Goal: Task Accomplishment & Management: Complete application form

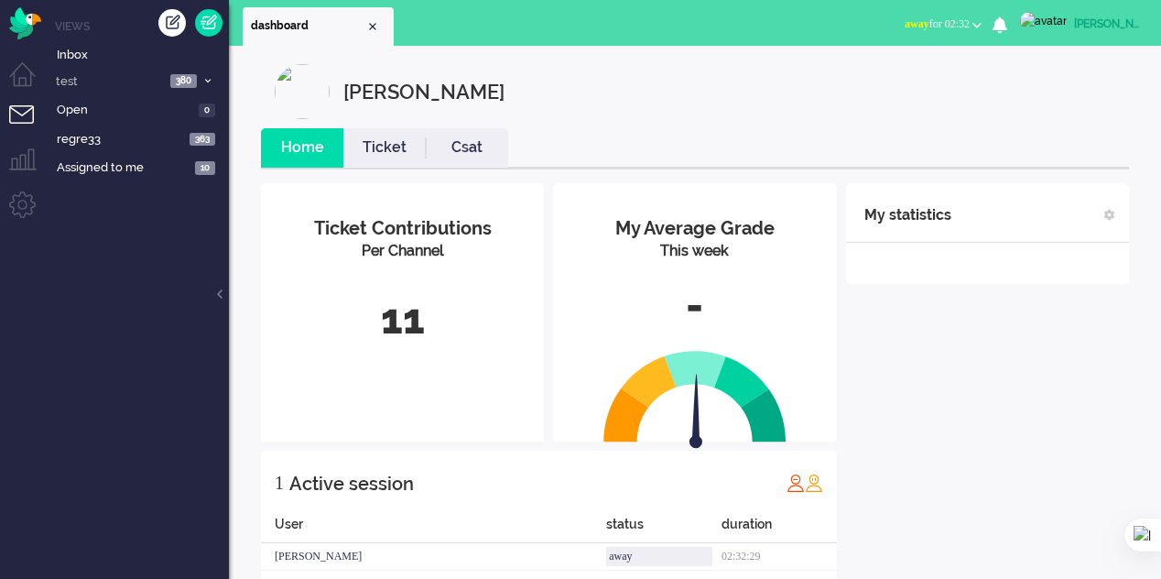
click at [970, 23] on span "away for 02:32" at bounding box center [937, 23] width 65 height 13
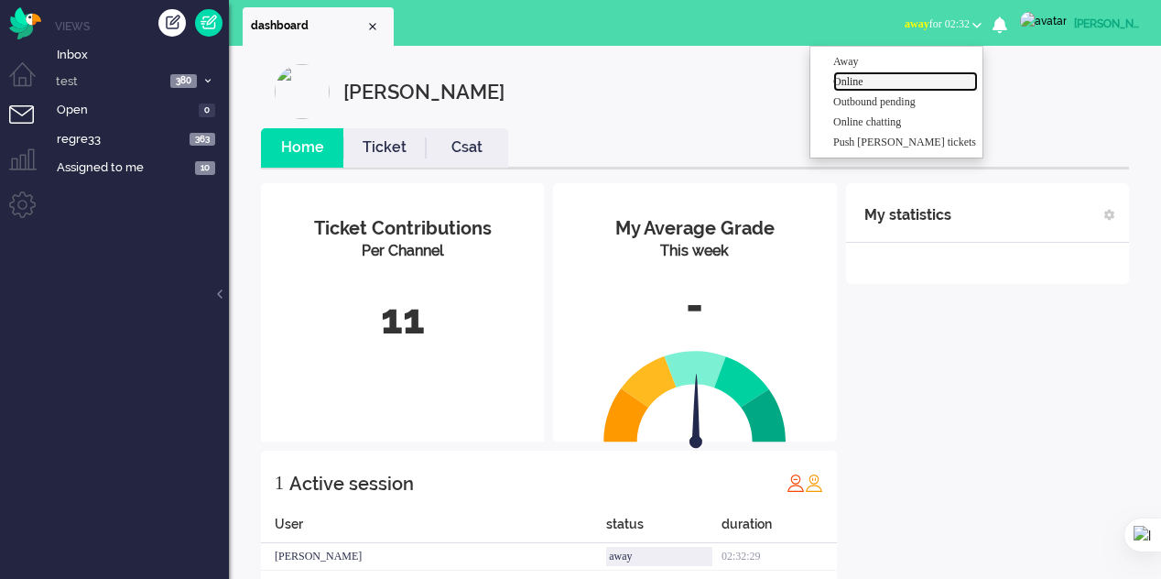
click at [864, 81] on label "Online" at bounding box center [905, 82] width 145 height 16
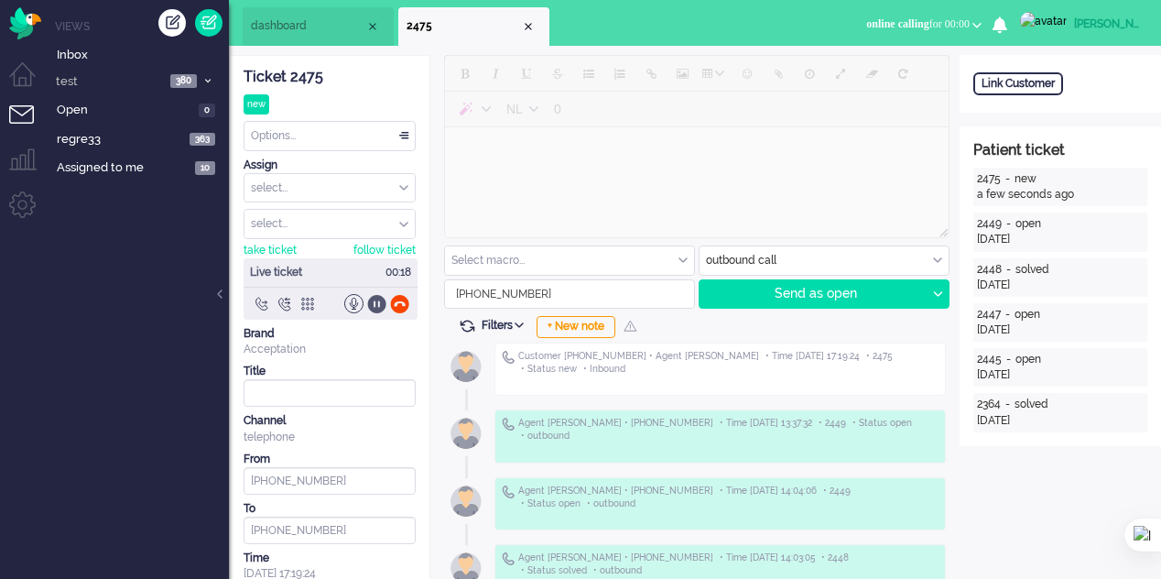
click at [372, 301] on div at bounding box center [376, 303] width 19 height 19
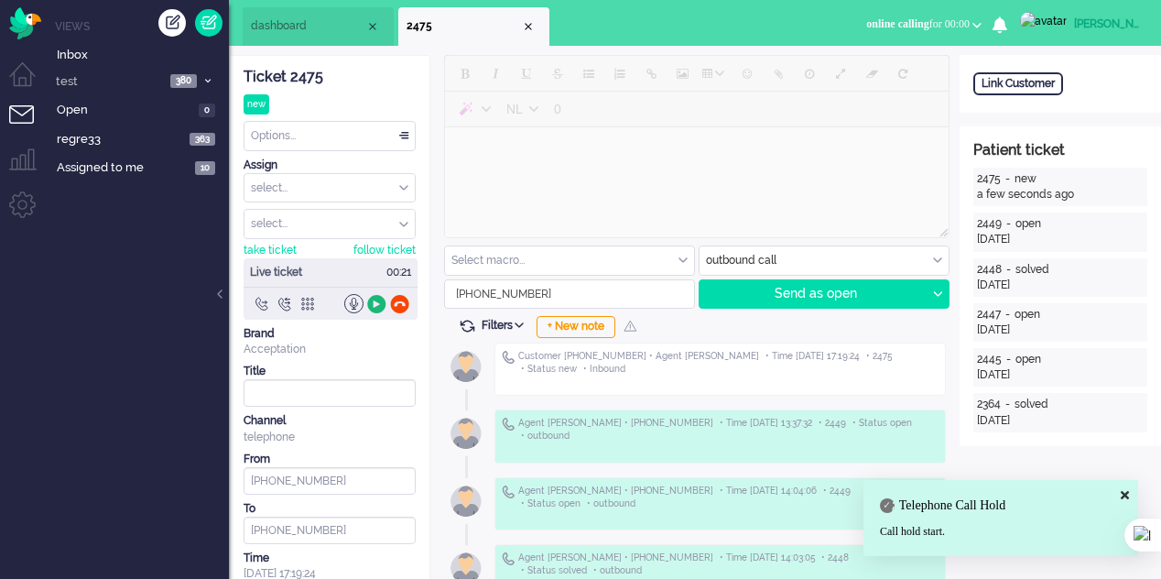
click at [372, 301] on div at bounding box center [376, 303] width 19 height 19
click at [303, 298] on div at bounding box center [307, 303] width 19 height 19
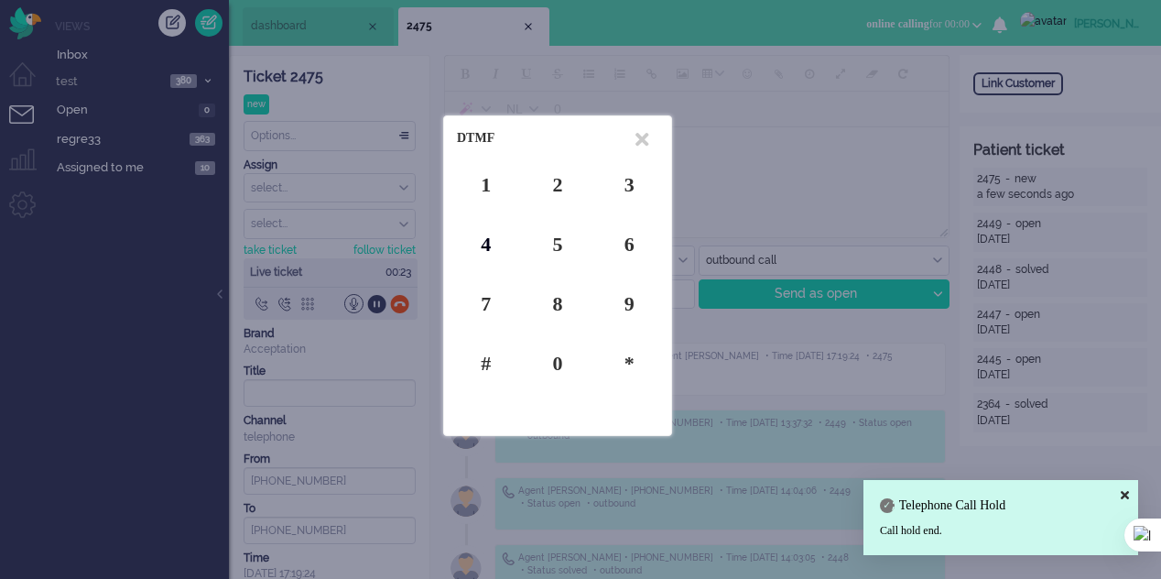
click at [480, 245] on div "4" at bounding box center [486, 244] width 58 height 28
click at [551, 236] on div "5" at bounding box center [557, 244] width 58 height 28
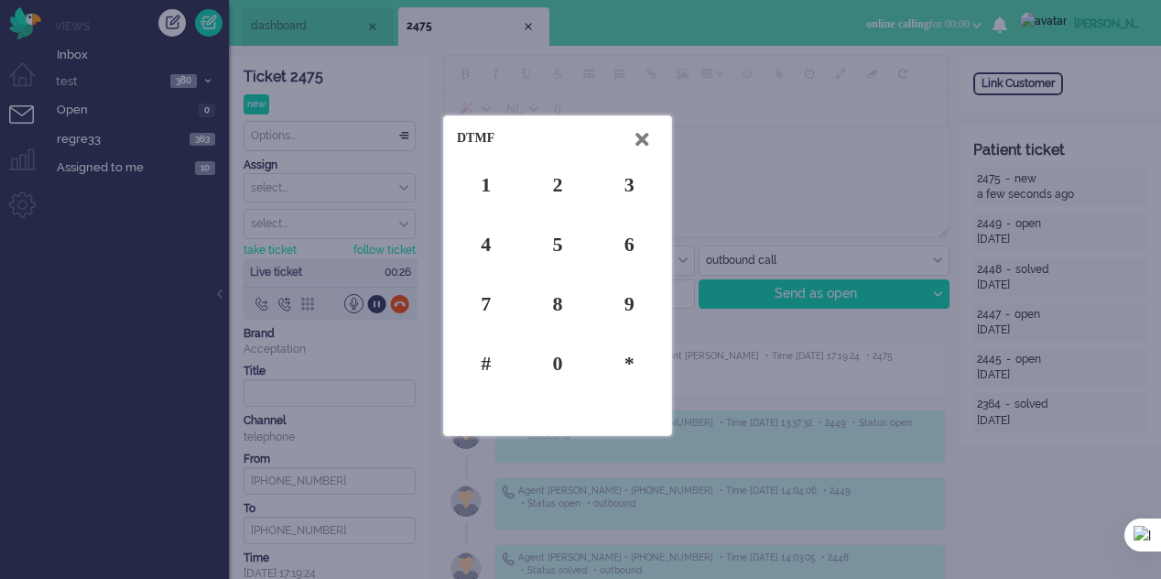
click at [643, 133] on icon at bounding box center [641, 139] width 13 height 19
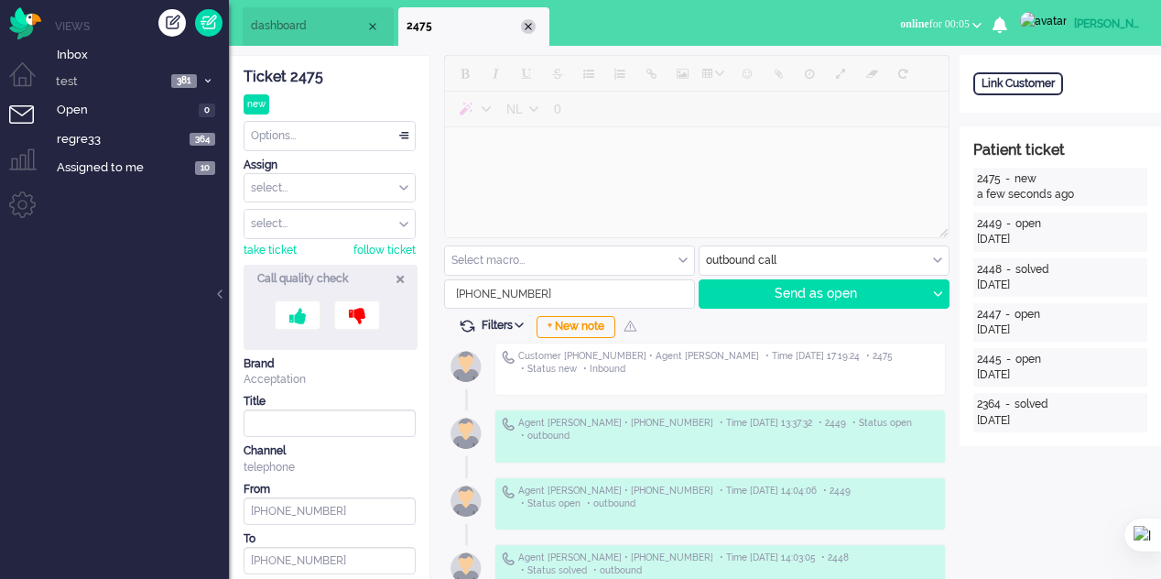
click at [527, 30] on div "Close tab" at bounding box center [528, 26] width 15 height 15
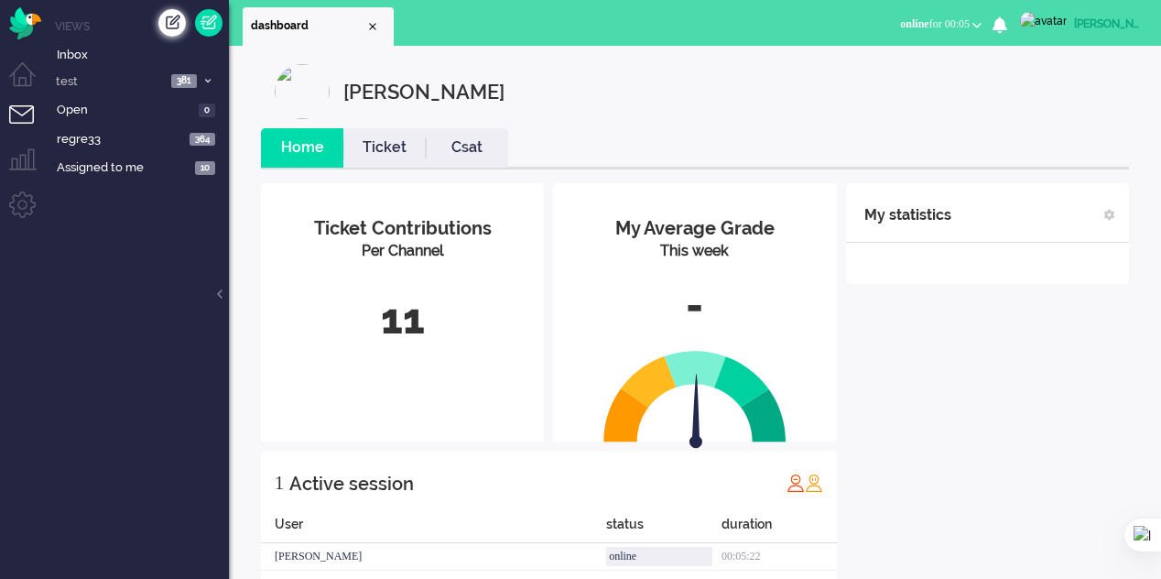
click at [176, 23] on div "Create ticket" at bounding box center [171, 22] width 27 height 27
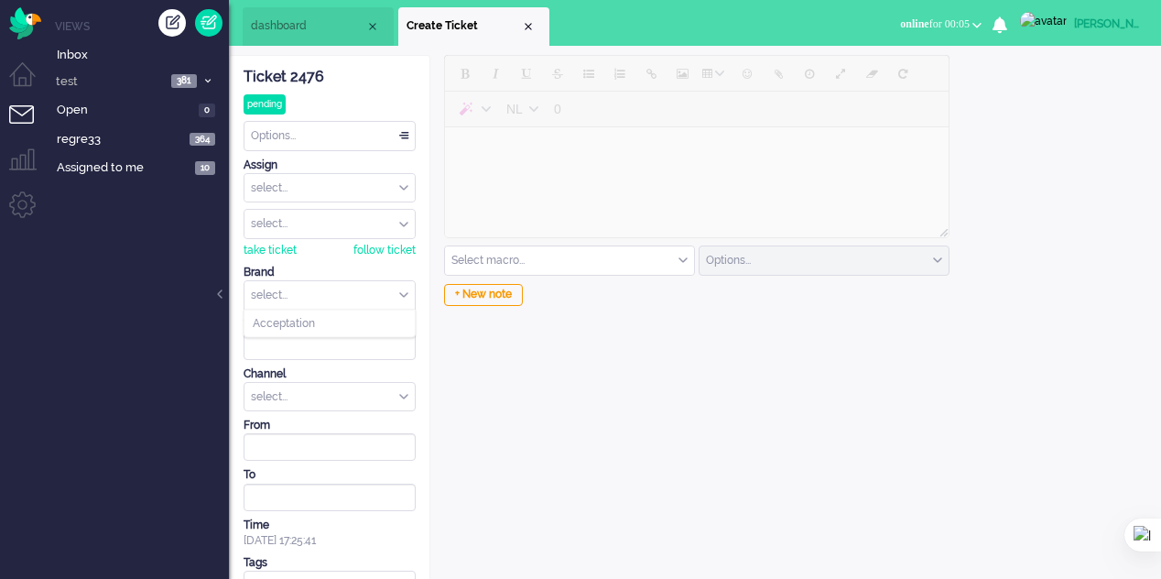
click at [376, 294] on input "text" at bounding box center [329, 295] width 170 height 28
click at [374, 315] on li "Acceptation" at bounding box center [329, 323] width 170 height 27
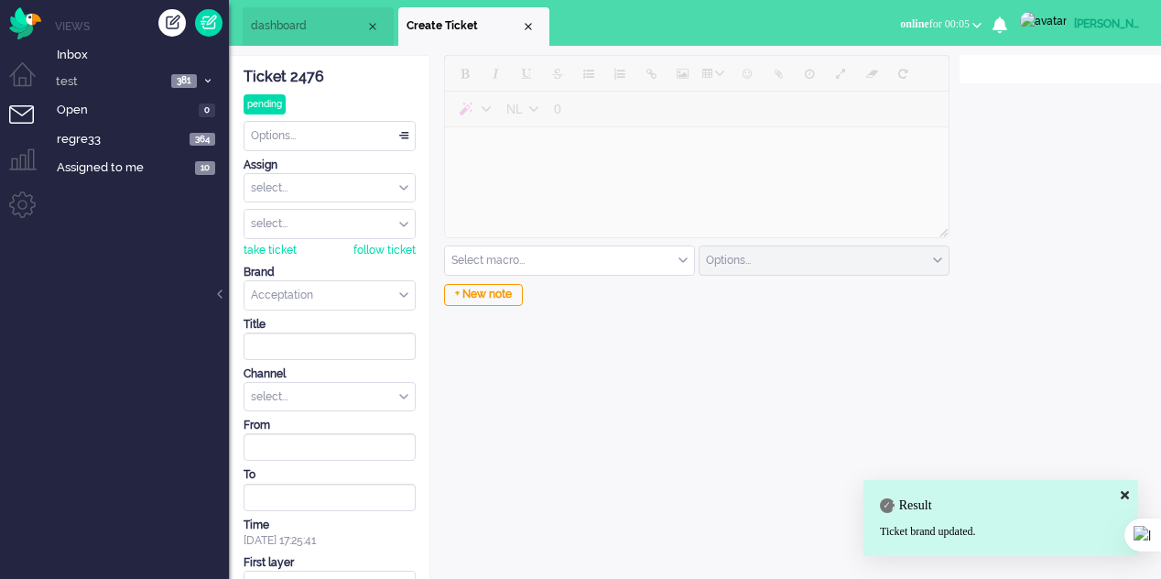
click at [388, 395] on div "select..." at bounding box center [329, 397] width 170 height 28
click at [342, 443] on li "outbound call" at bounding box center [329, 451] width 170 height 27
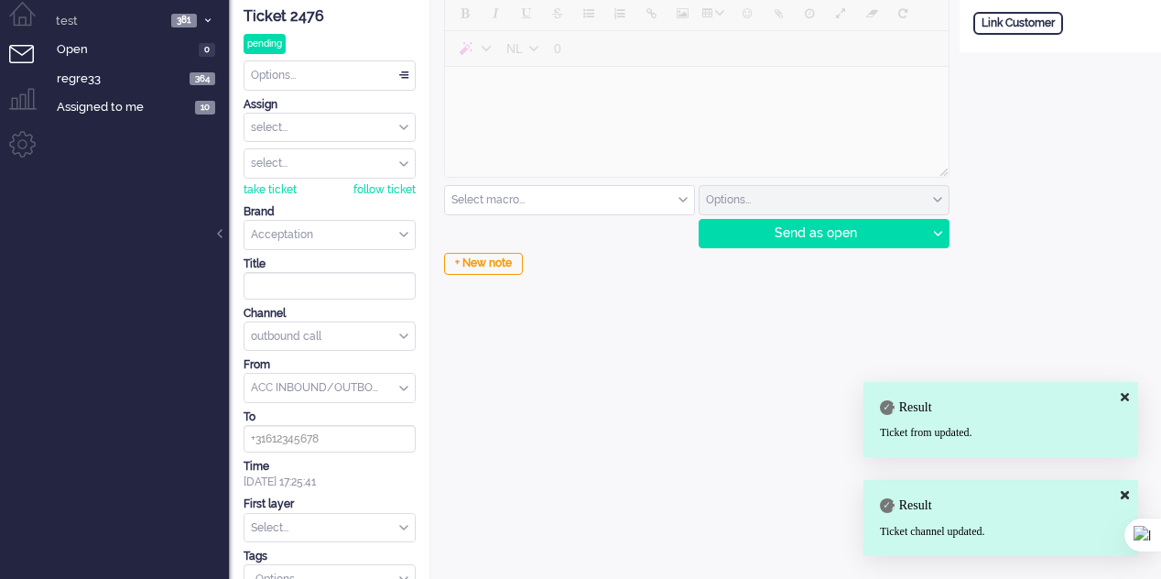
scroll to position [84, 0]
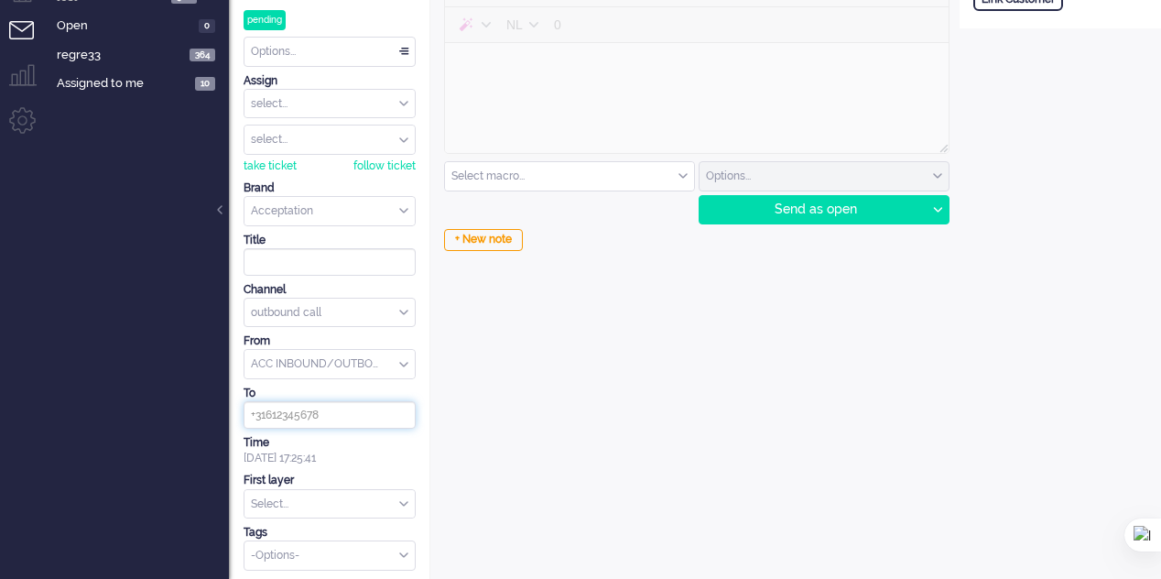
click at [358, 411] on input at bounding box center [330, 414] width 172 height 27
type input "[PHONE_NUMBER]"
click at [783, 215] on div "Send as open" at bounding box center [812, 209] width 226 height 27
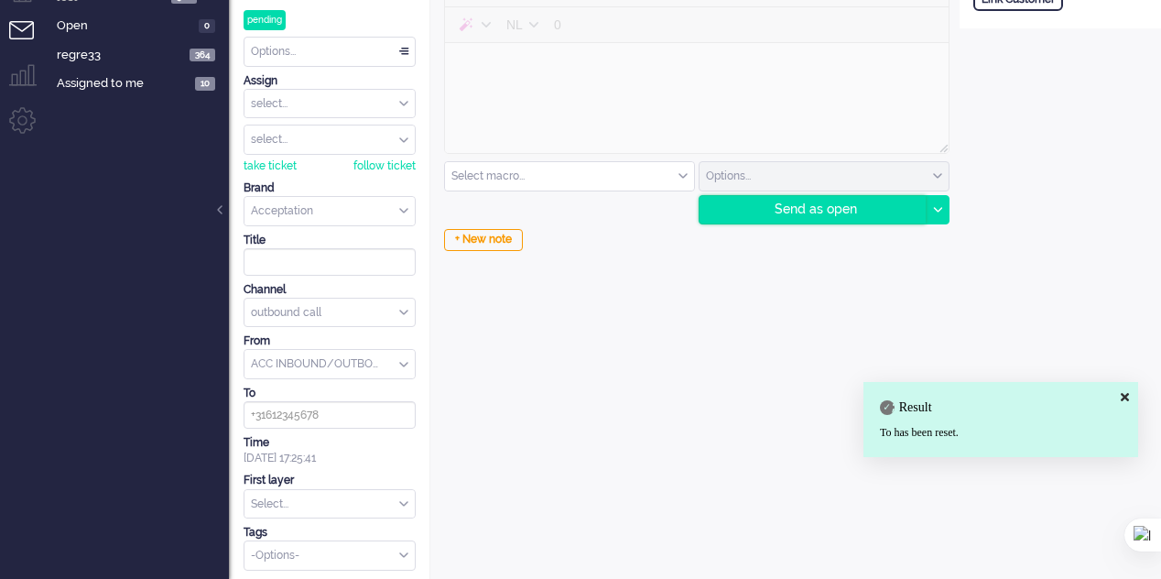
scroll to position [0, 0]
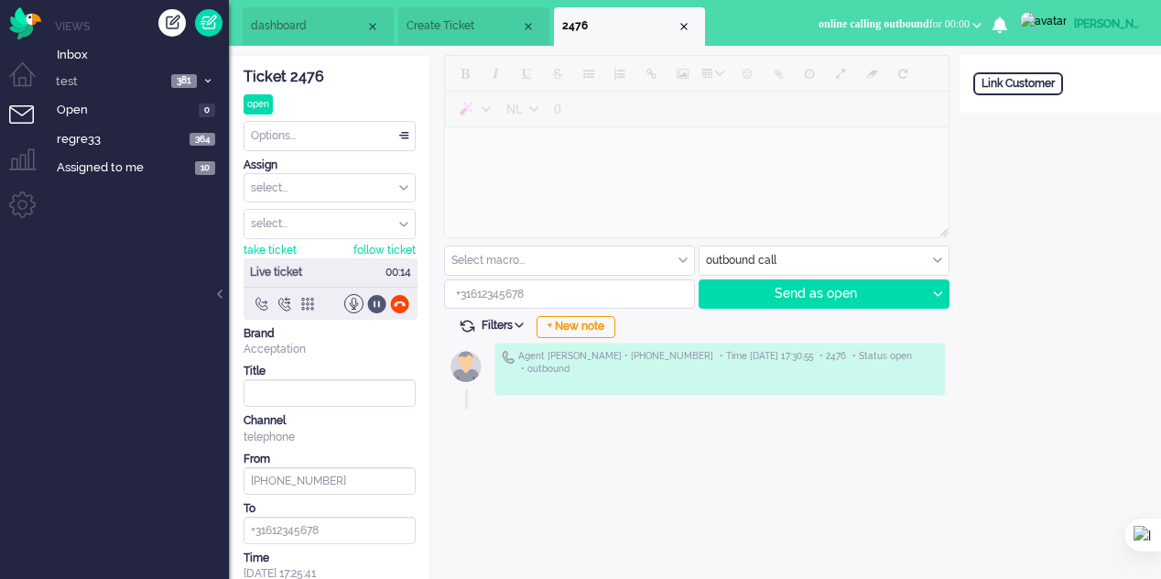
click at [377, 300] on div at bounding box center [376, 303] width 19 height 19
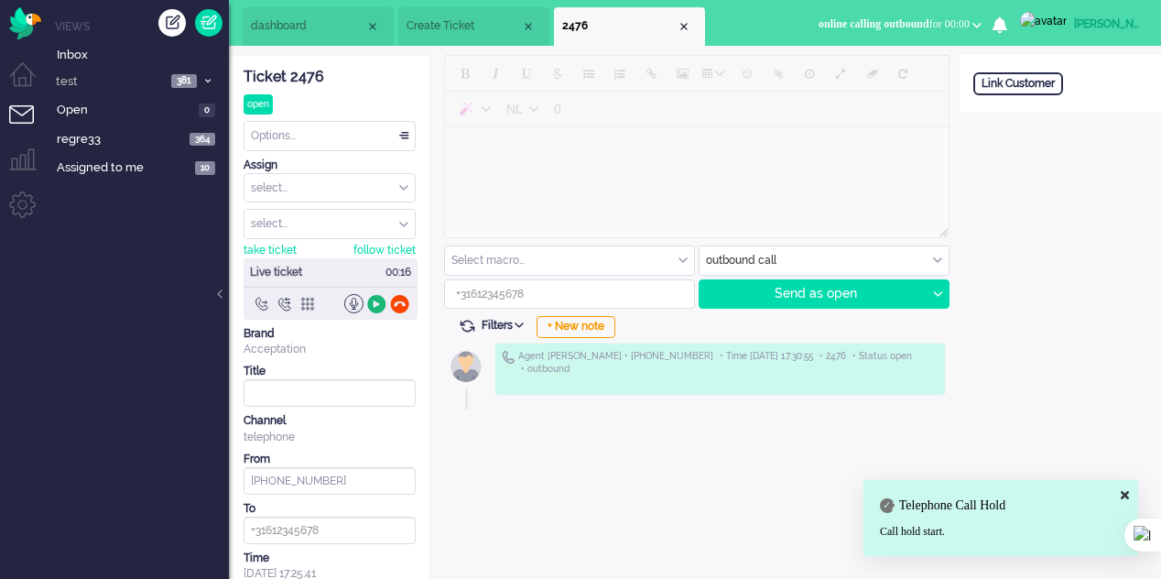
click at [377, 300] on div at bounding box center [376, 303] width 19 height 19
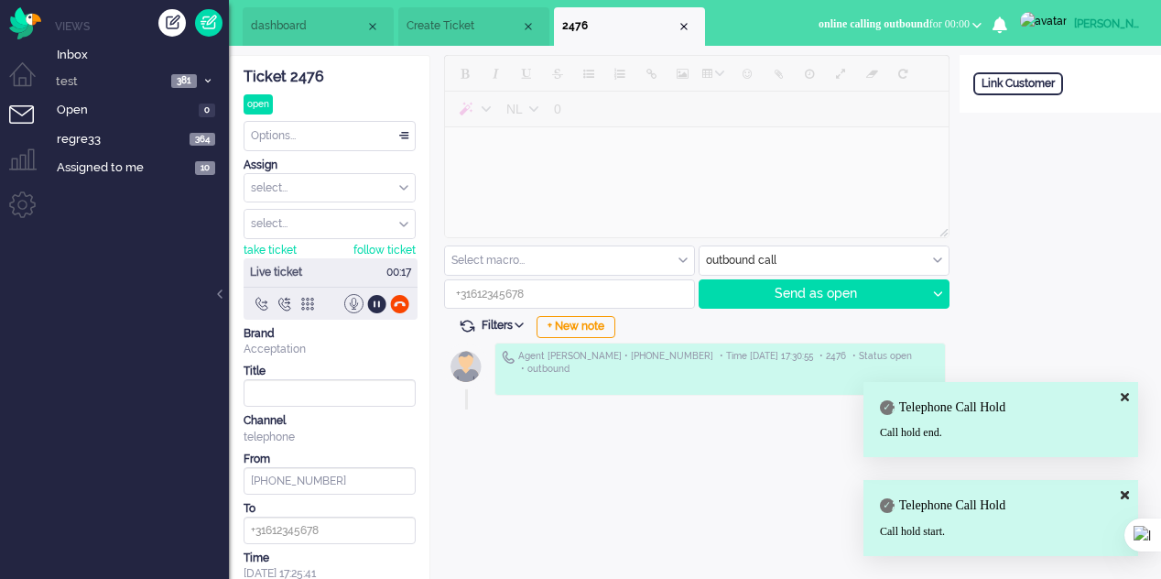
click at [352, 299] on div at bounding box center [353, 303] width 19 height 19
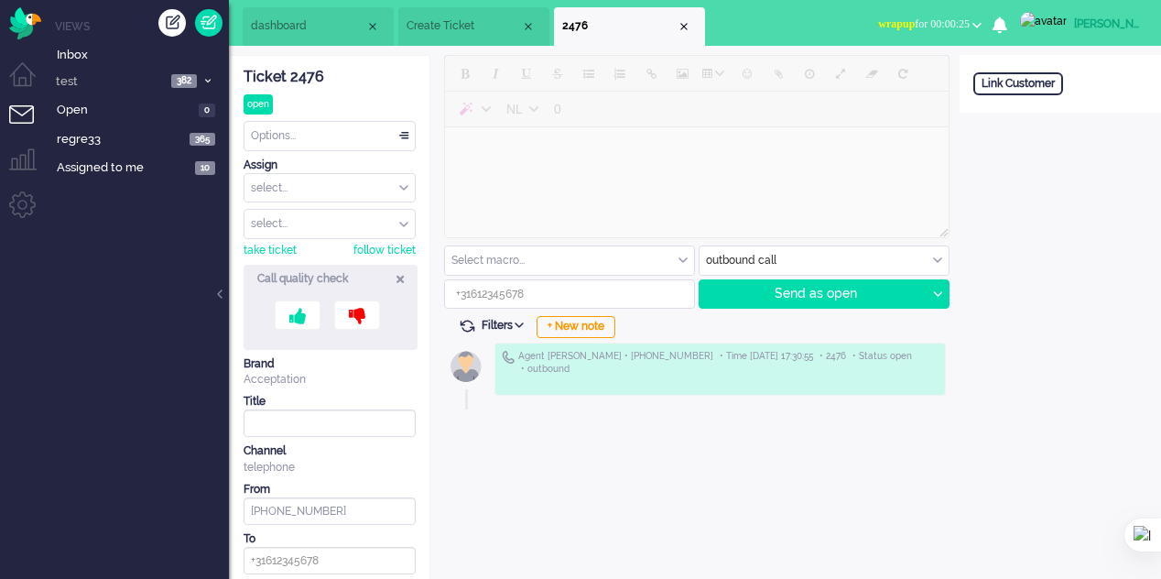
click at [450, 19] on span "Create Ticket" at bounding box center [464, 26] width 114 height 16
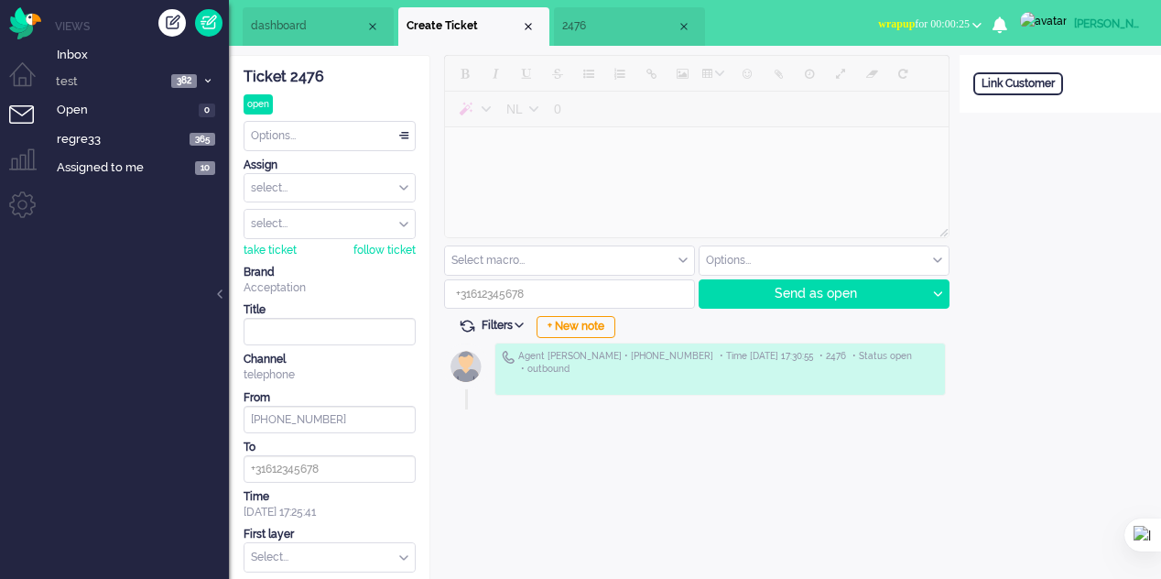
click at [601, 19] on span "2476" at bounding box center [619, 26] width 114 height 16
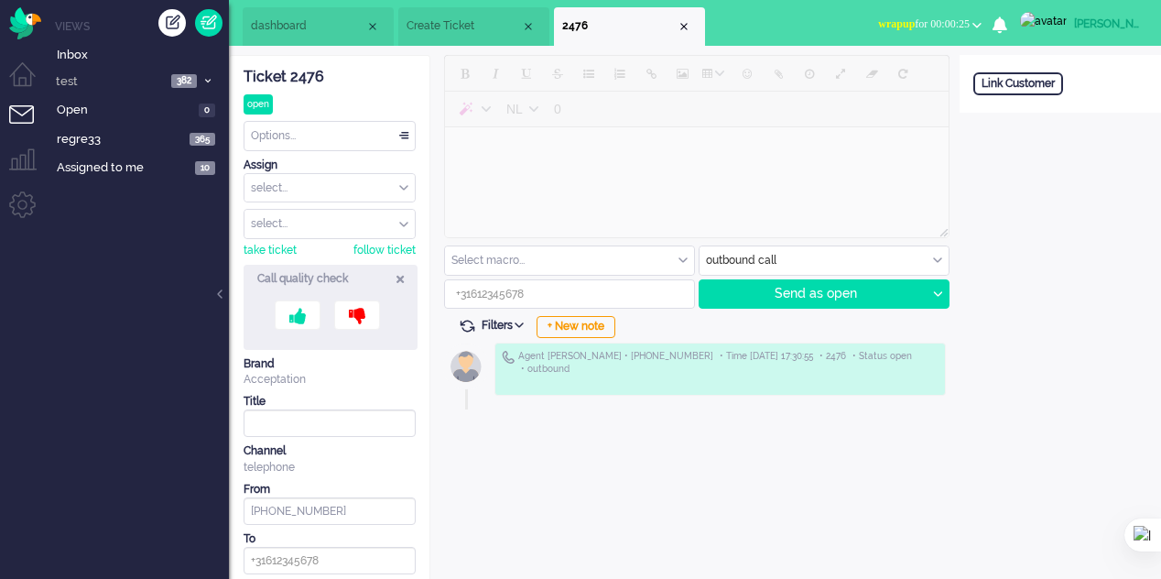
click at [467, 25] on span "Create Ticket" at bounding box center [464, 26] width 114 height 16
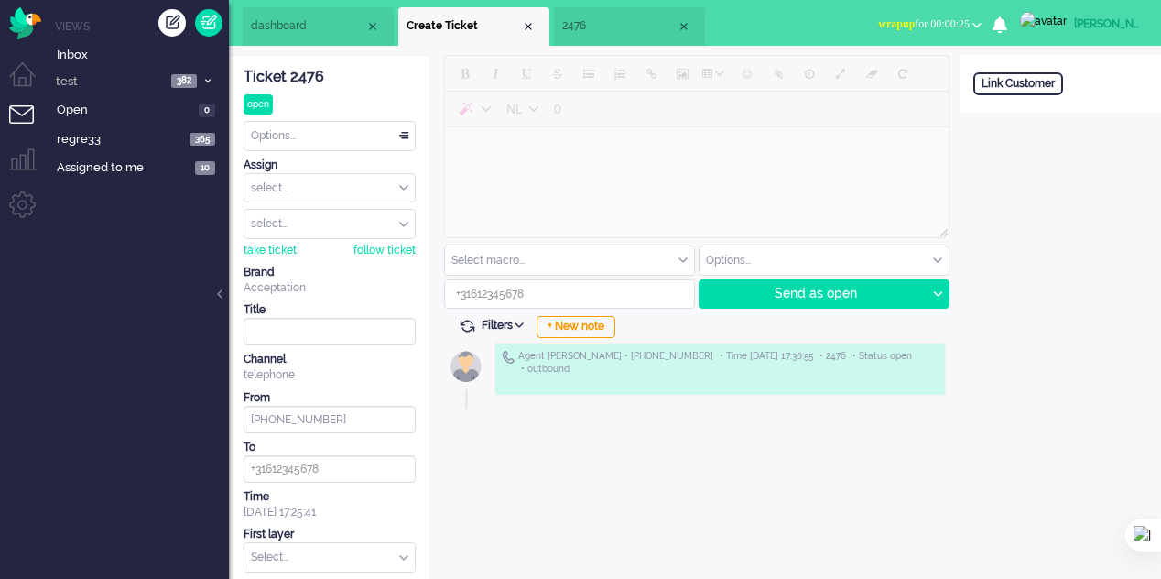
click at [566, 30] on span "2476" at bounding box center [619, 26] width 114 height 16
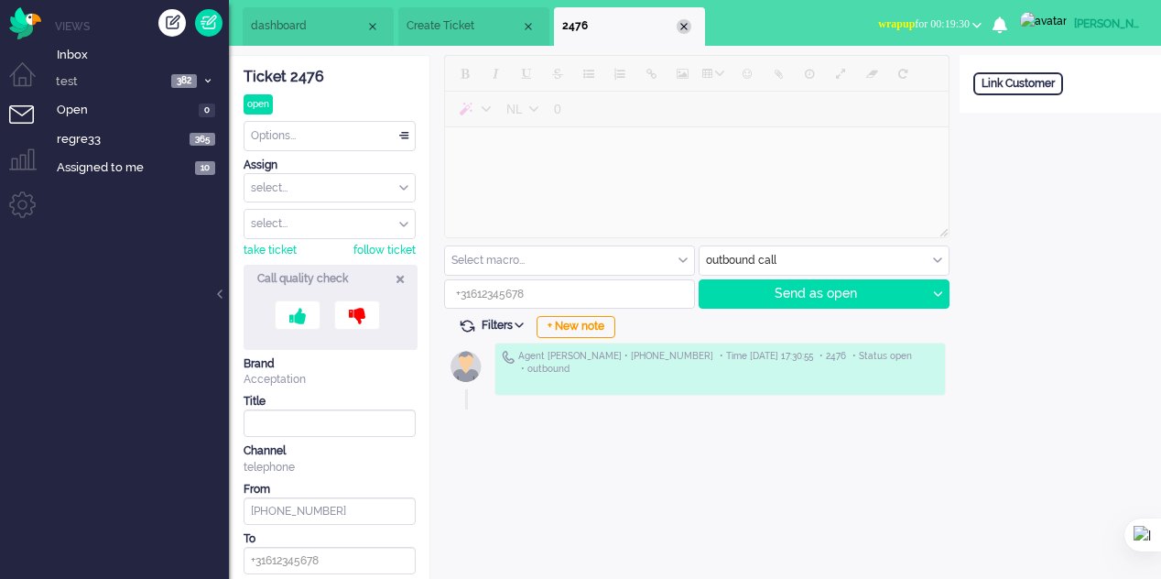
click at [682, 24] on div "Close tab" at bounding box center [684, 26] width 15 height 15
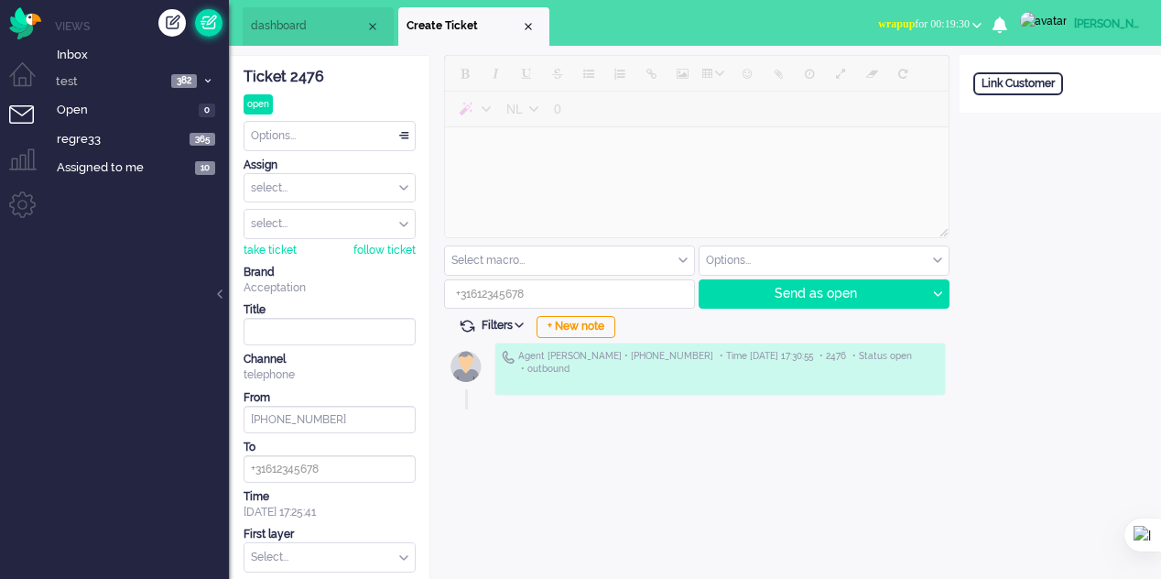
click at [220, 28] on link at bounding box center [208, 22] width 27 height 27
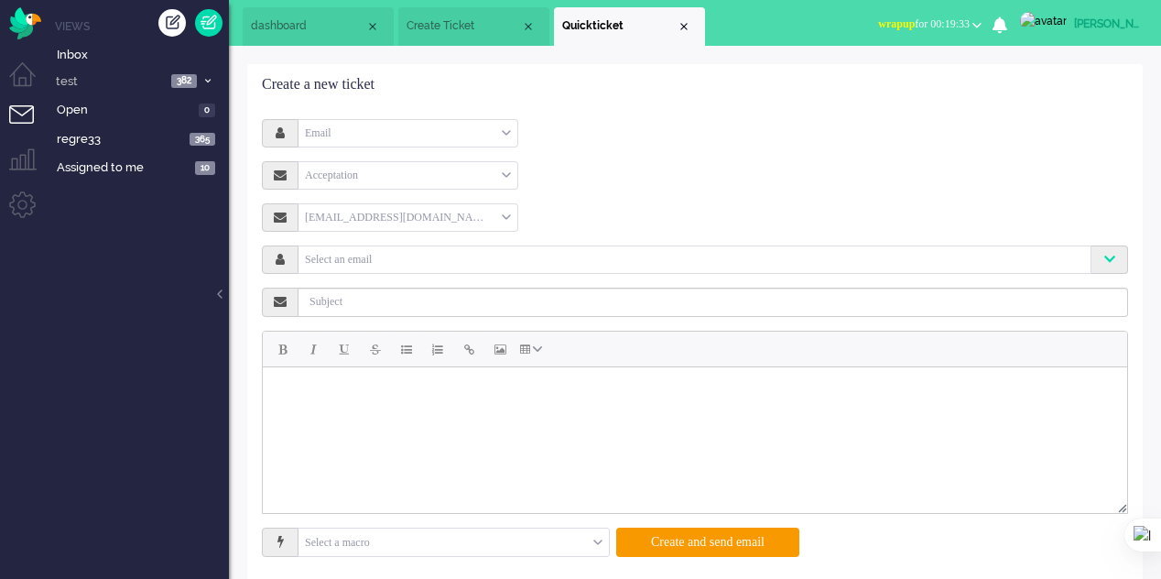
click at [480, 135] on div "Email" at bounding box center [407, 133] width 219 height 28
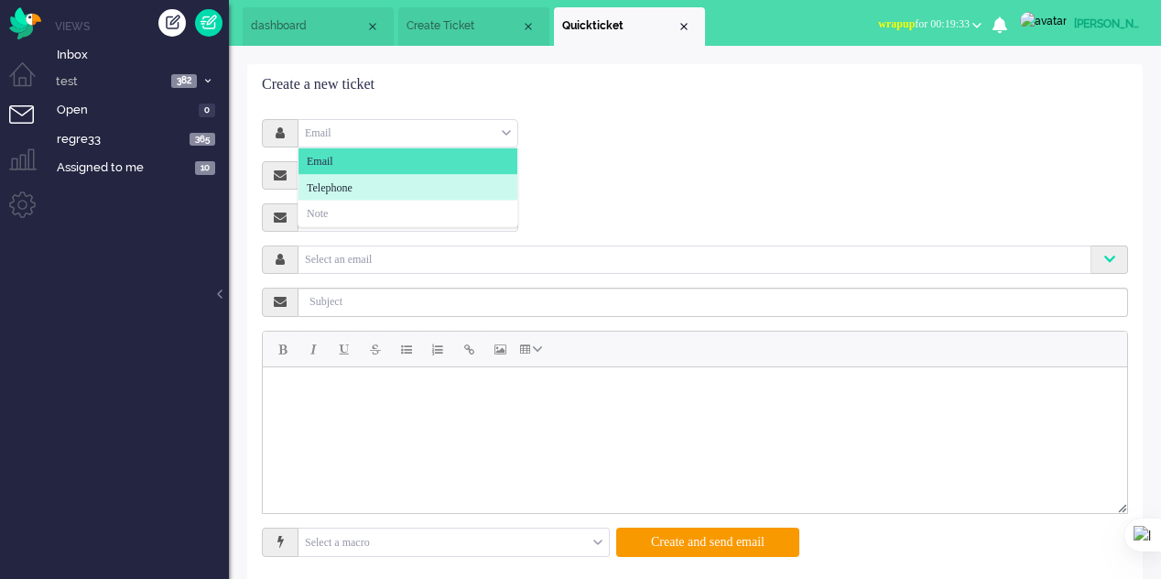
click at [431, 189] on li "Telephone" at bounding box center [407, 187] width 219 height 27
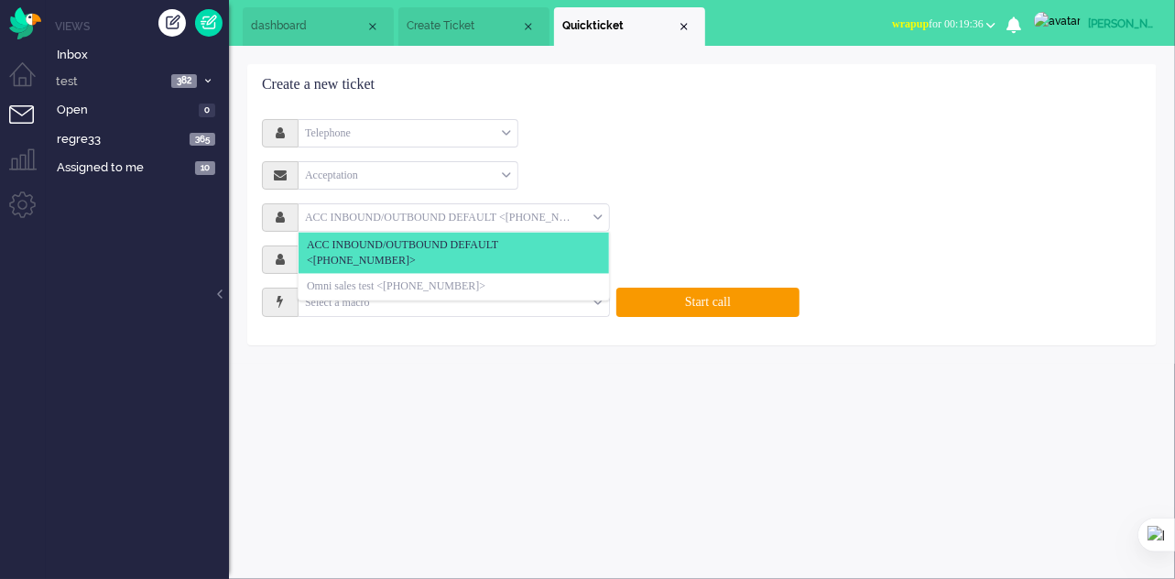
click at [582, 219] on input "text" at bounding box center [445, 217] width 295 height 21
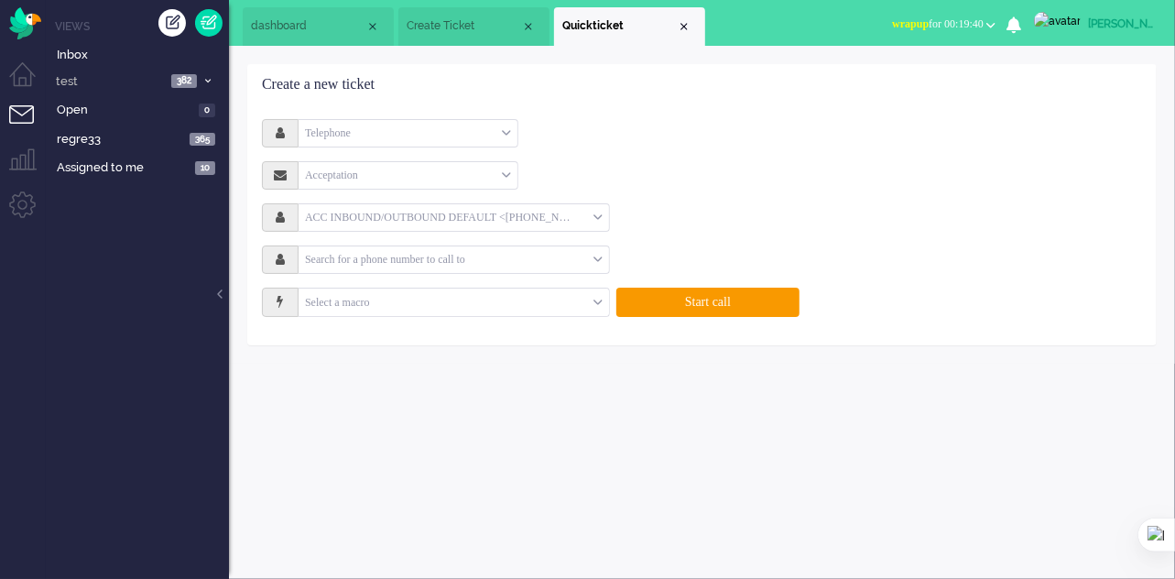
click at [678, 190] on form "Telephone Email Telephone Note Acceptation Select Acceptation ACC INBOUND/OUTBO…" at bounding box center [702, 218] width 852 height 198
click at [591, 258] on input "text" at bounding box center [445, 259] width 295 height 21
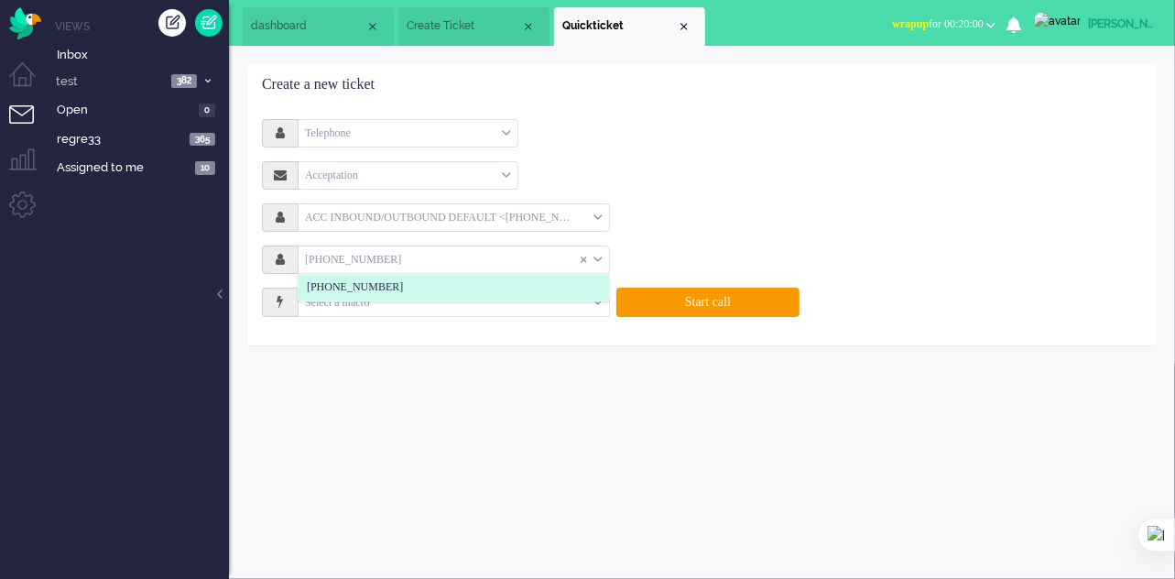
type input "[PHONE_NUMBER]"
click at [444, 290] on li "[PHONE_NUMBER]" at bounding box center [453, 288] width 310 height 27
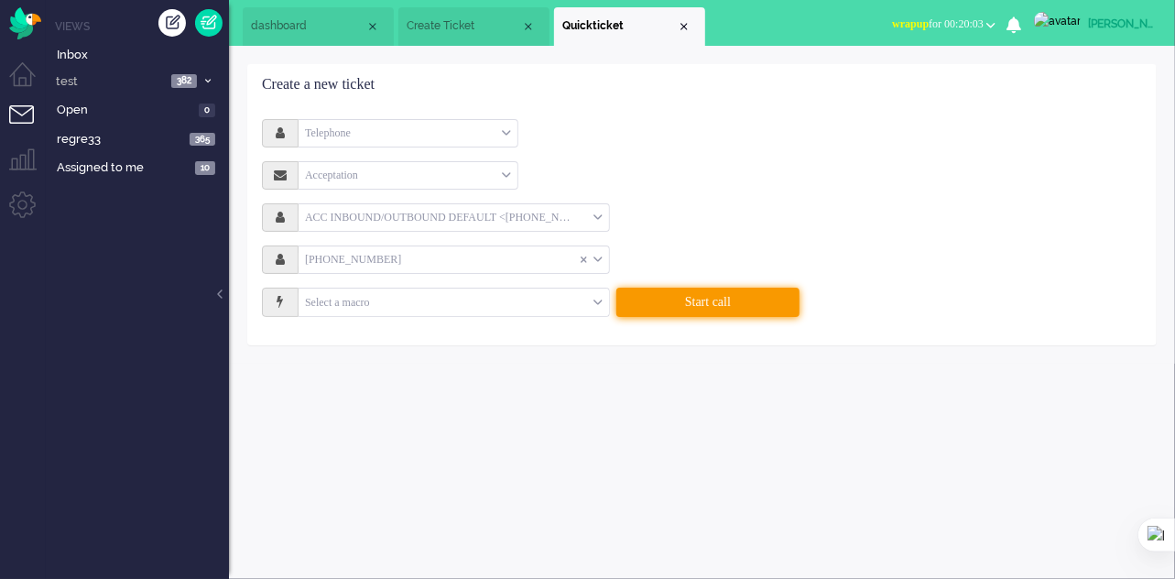
click at [688, 304] on button "Start call" at bounding box center [707, 301] width 183 height 29
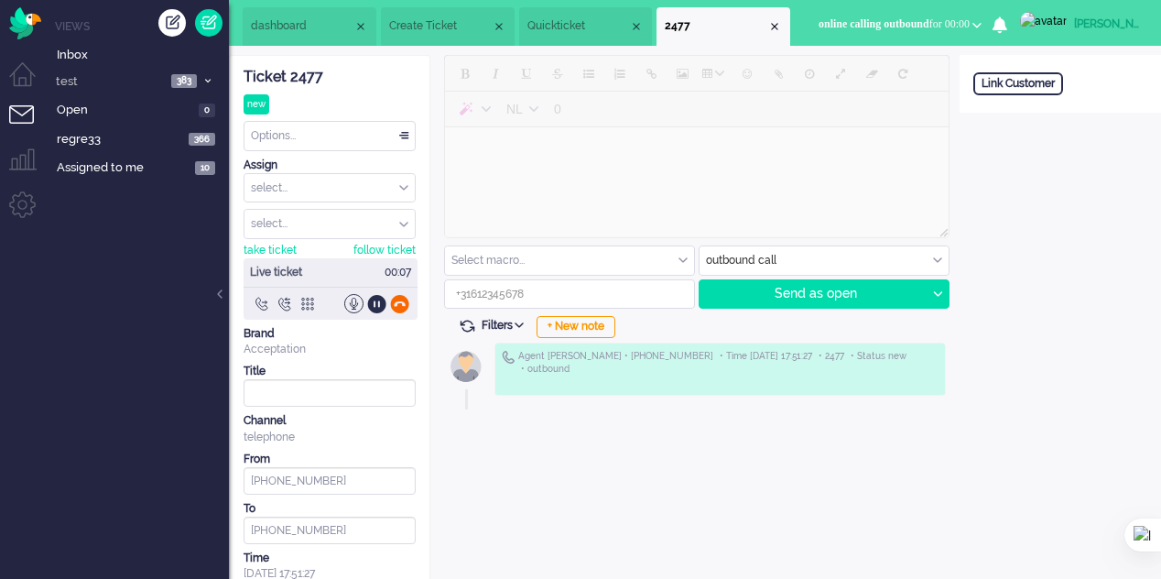
click at [402, 299] on div at bounding box center [399, 303] width 19 height 19
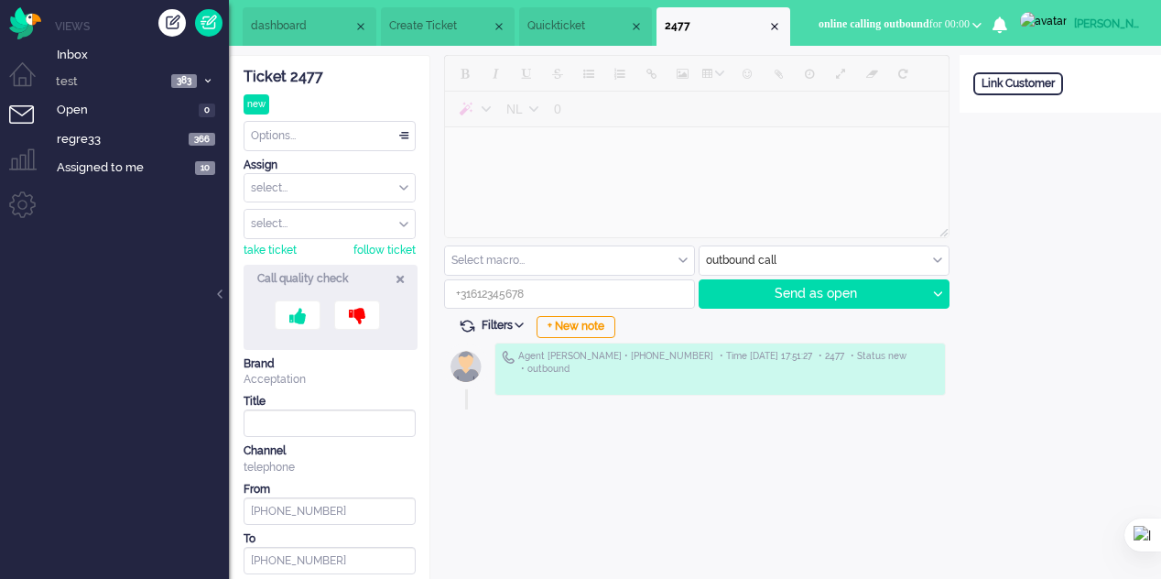
click at [397, 276] on icon at bounding box center [399, 279] width 7 height 16
type input "[PHONE_NUMBER]"
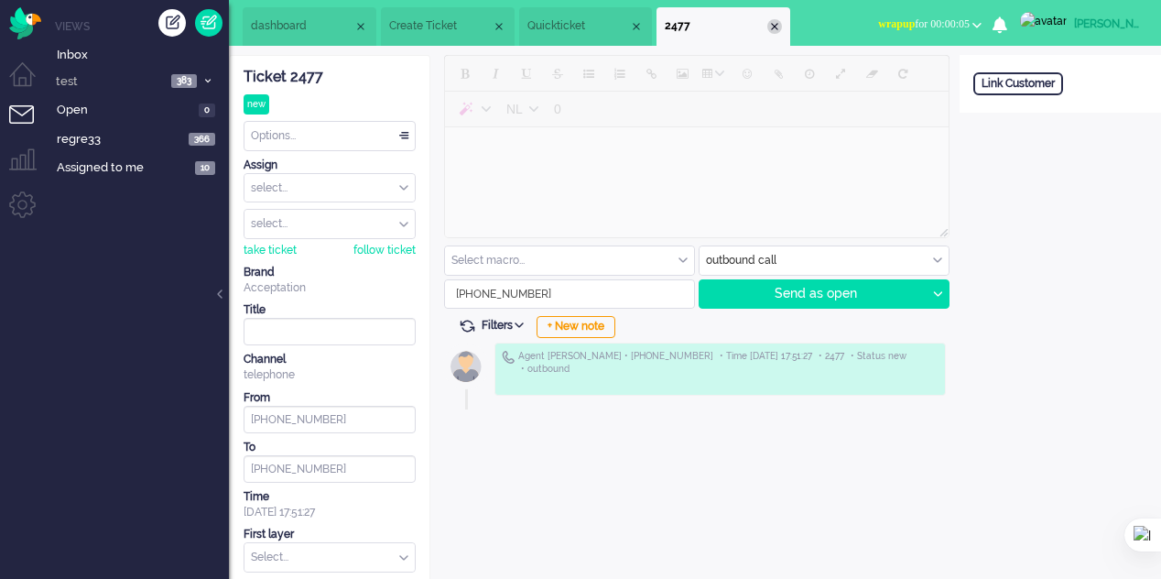
click at [782, 27] on div "Close tab" at bounding box center [774, 26] width 15 height 15
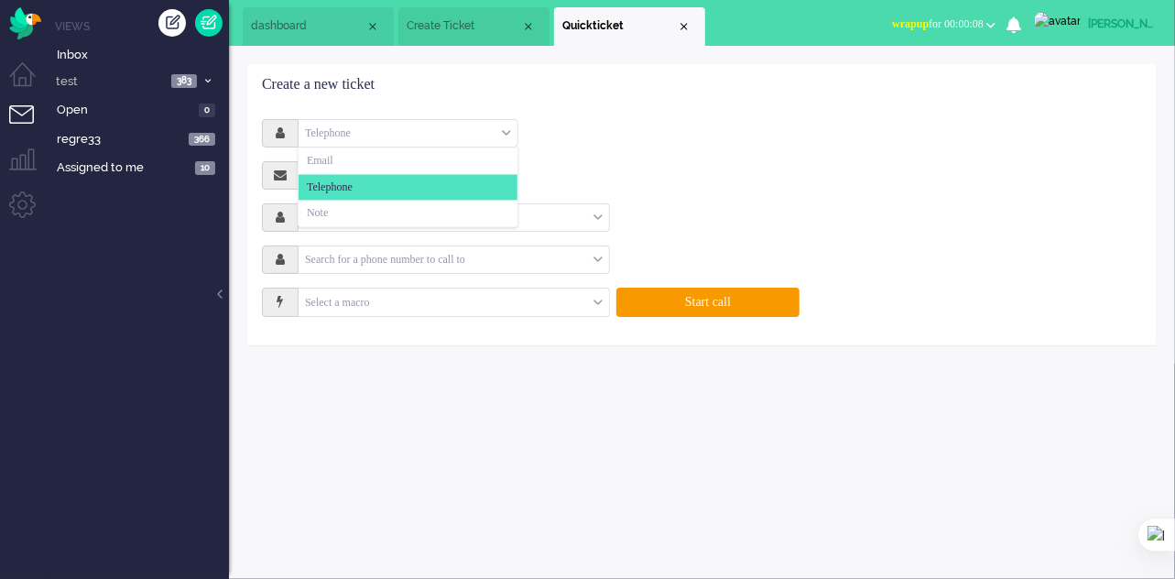
click at [392, 125] on div "Telephone" at bounding box center [407, 133] width 219 height 28
click at [597, 85] on div "Create a new ticket" at bounding box center [701, 85] width 907 height 40
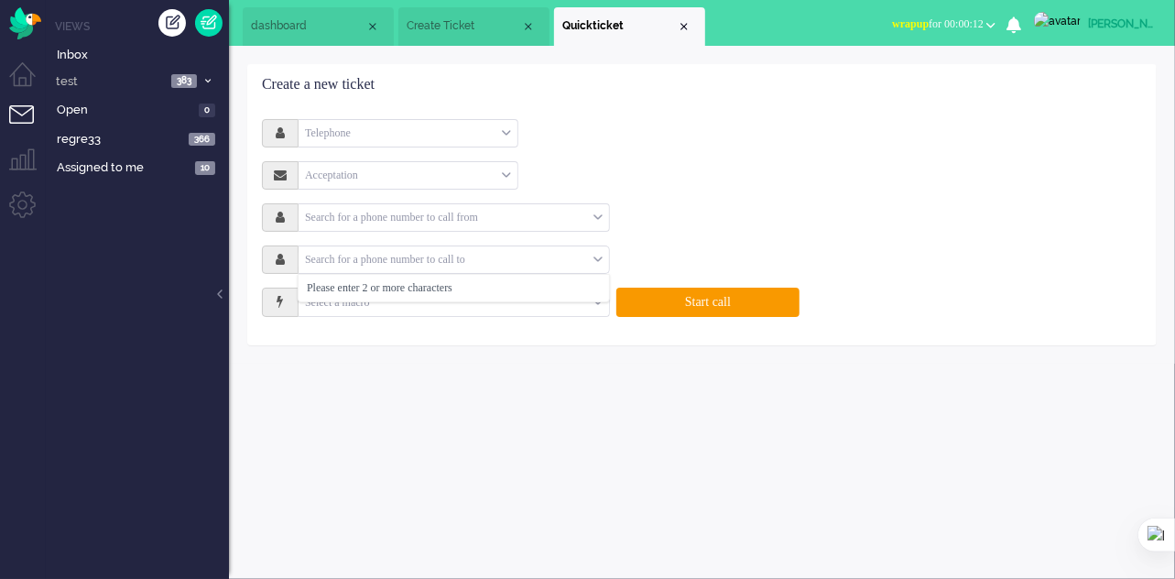
click at [496, 255] on input "text" at bounding box center [445, 259] width 295 height 21
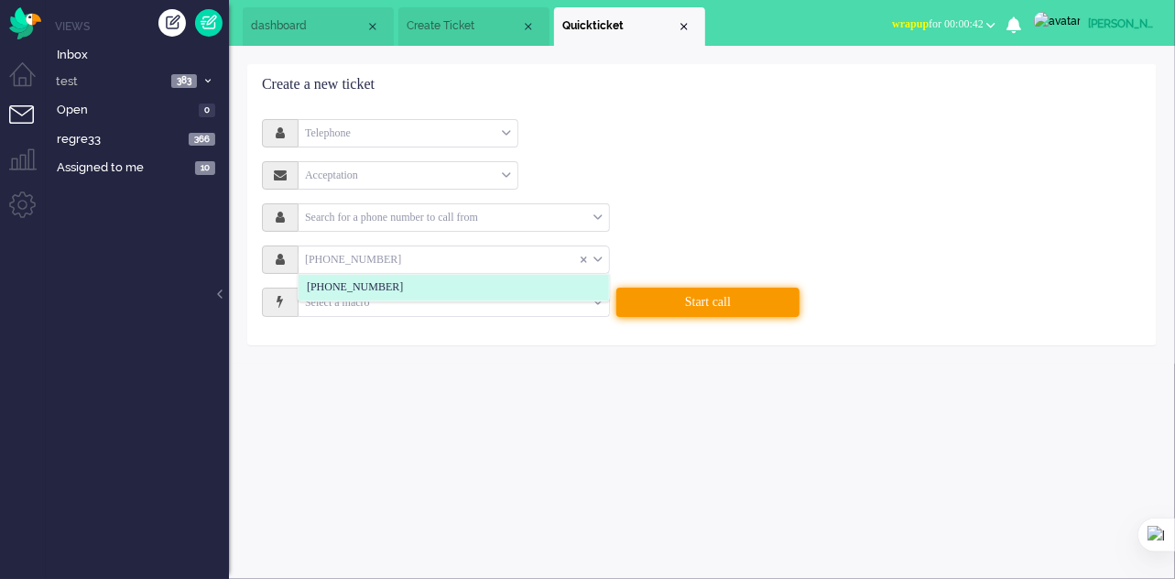
type input "[PHONE_NUMBER]"
click at [723, 300] on button "Start call" at bounding box center [707, 301] width 183 height 29
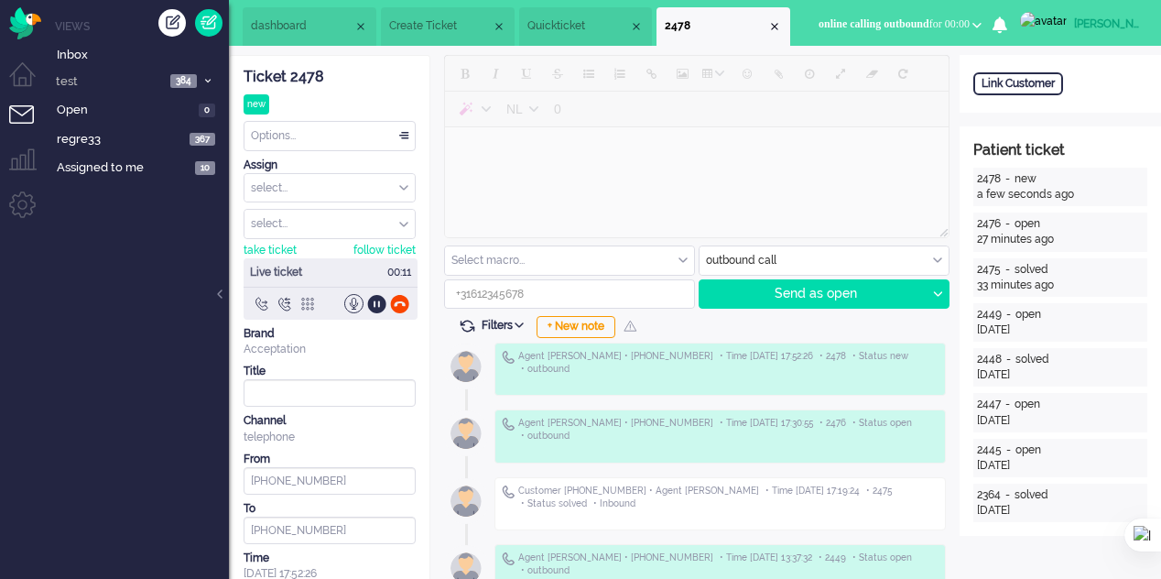
click at [309, 298] on div at bounding box center [307, 303] width 19 height 19
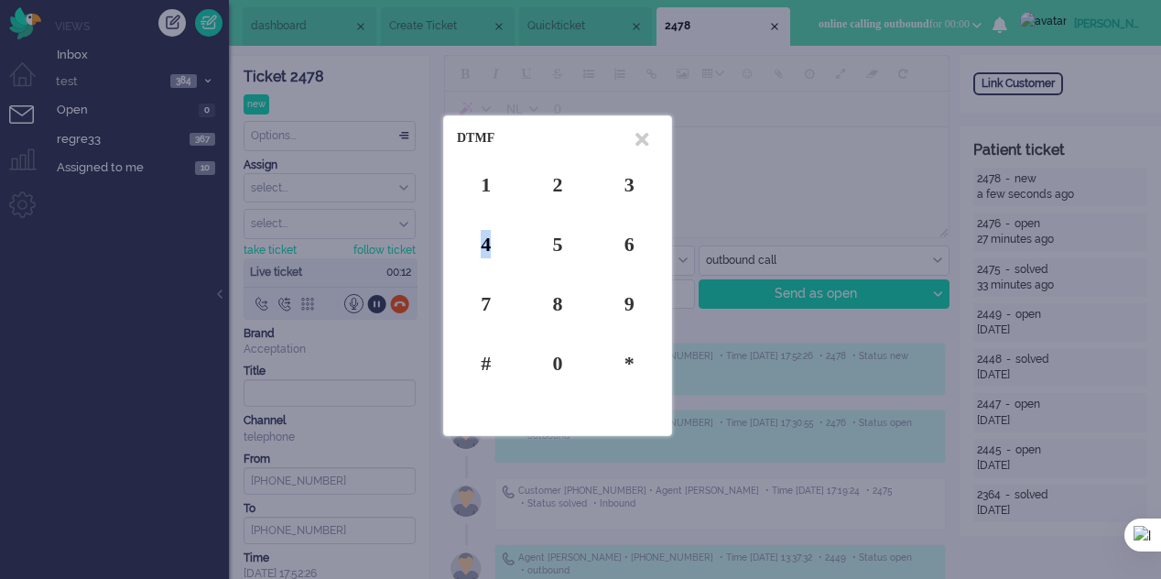
click at [485, 242] on div "4" at bounding box center [486, 244] width 58 height 28
click at [562, 233] on div "5" at bounding box center [557, 244] width 58 height 28
click at [649, 138] on div "DTMF" at bounding box center [557, 139] width 214 height 32
click at [645, 138] on icon at bounding box center [641, 139] width 13 height 19
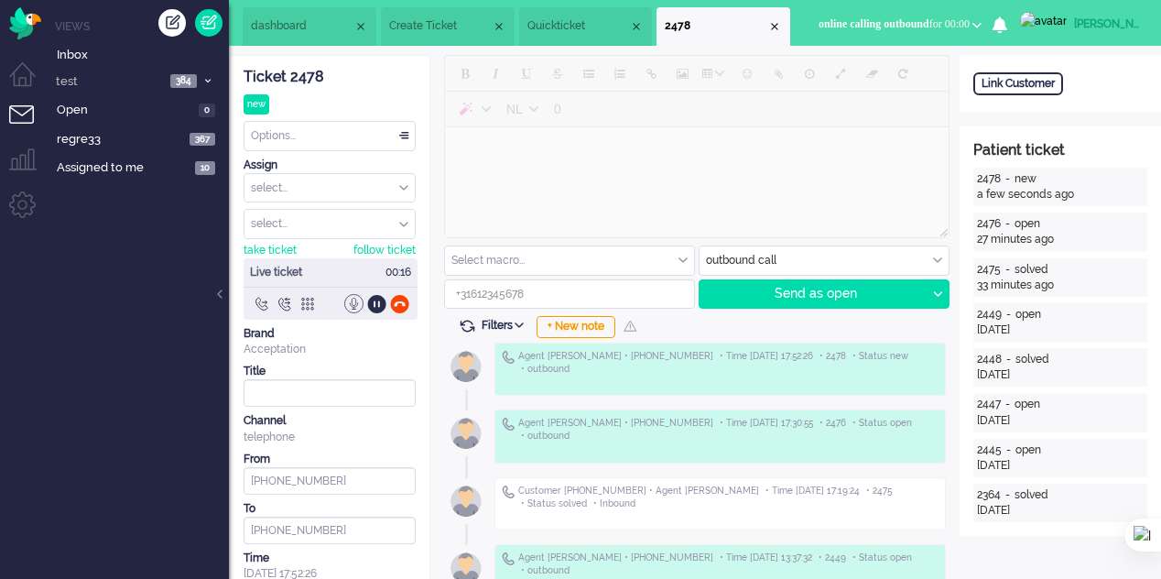
click at [352, 305] on div at bounding box center [353, 303] width 19 height 19
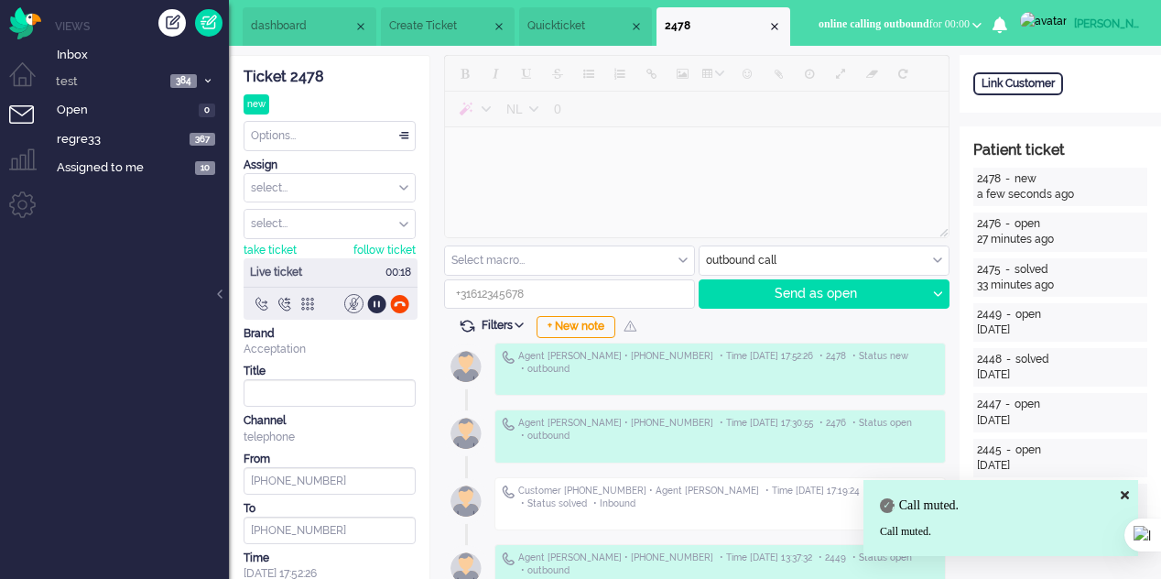
click at [352, 305] on div at bounding box center [353, 303] width 19 height 19
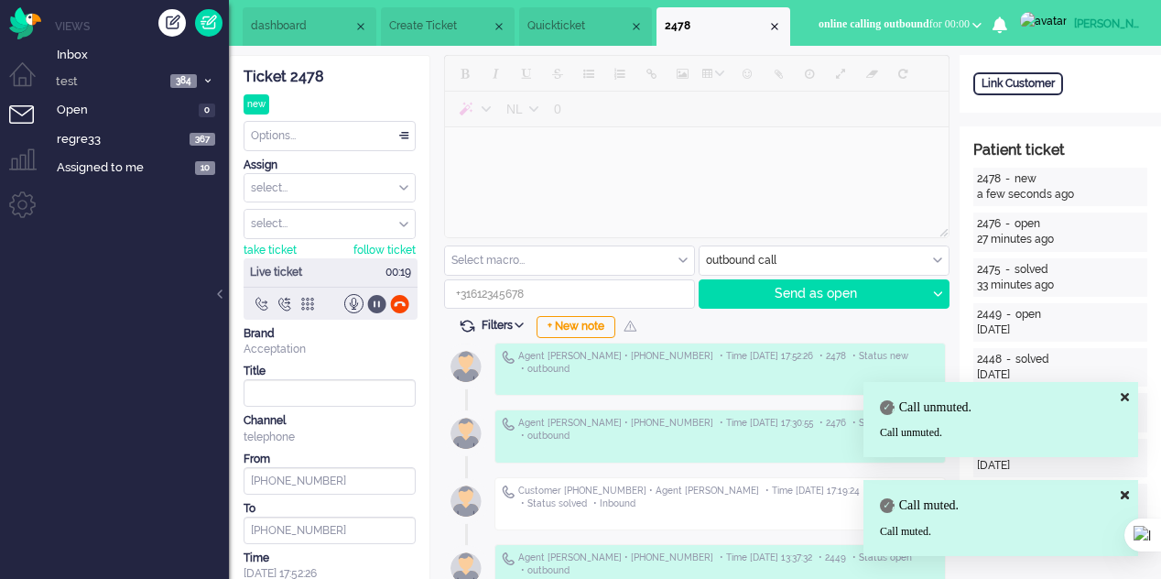
click at [371, 301] on div at bounding box center [376, 303] width 19 height 19
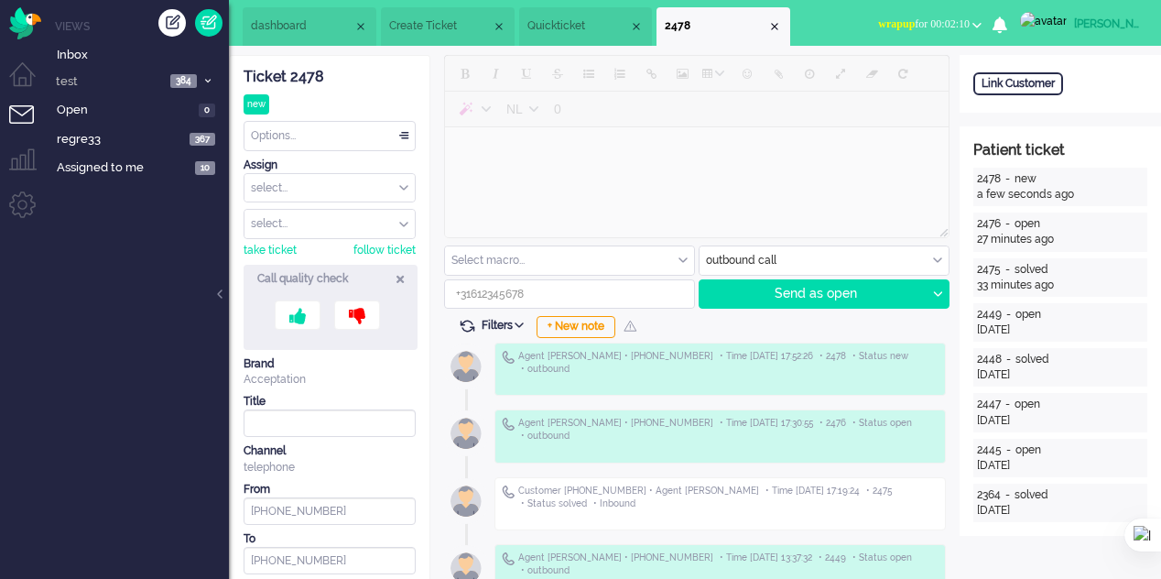
click at [293, 27] on span "dashboard" at bounding box center [302, 26] width 103 height 16
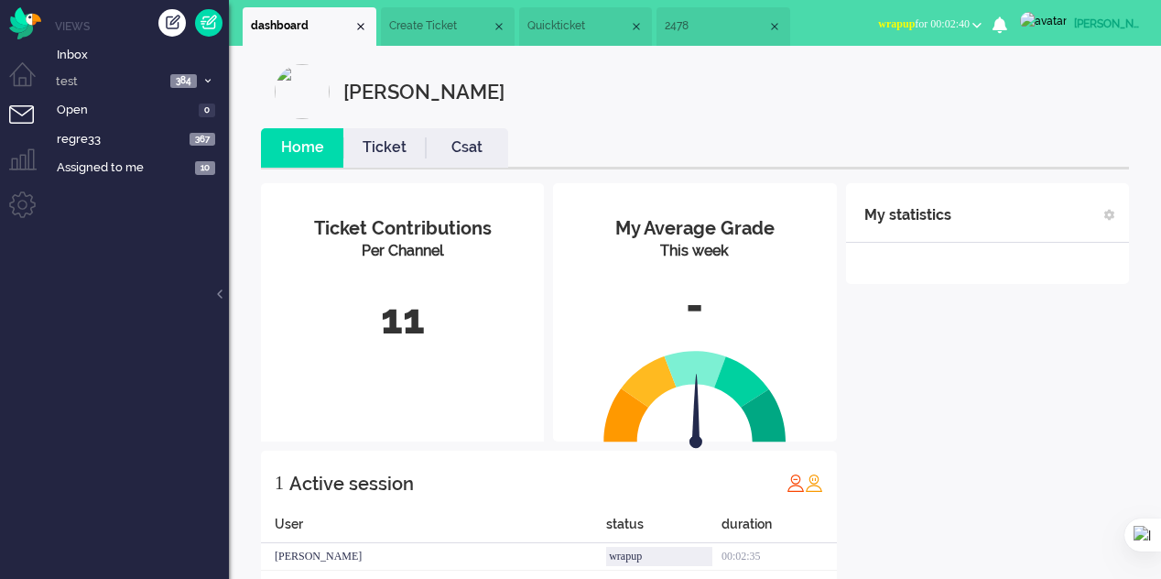
click at [407, 26] on span "Create Ticket" at bounding box center [440, 26] width 103 height 16
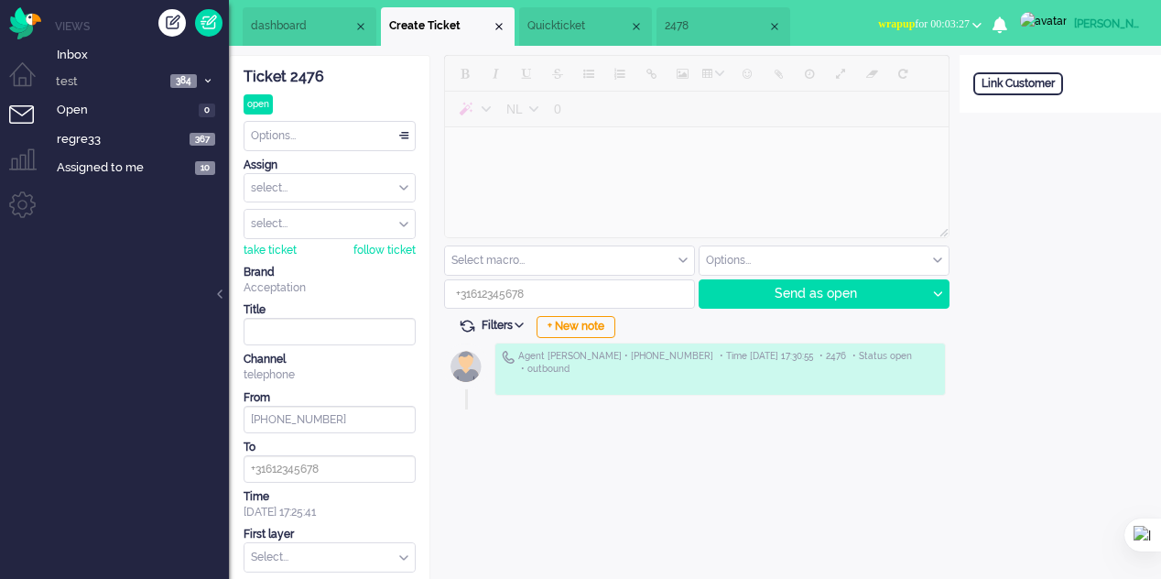
click at [280, 26] on span "dashboard" at bounding box center [302, 26] width 103 height 16
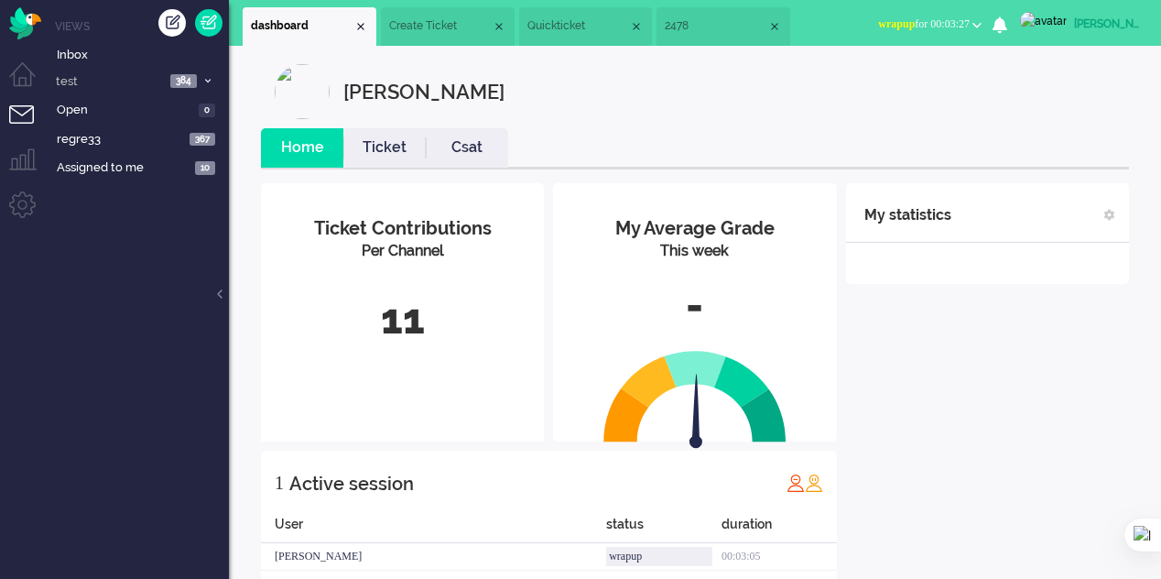
click at [414, 21] on span "Create Ticket" at bounding box center [440, 26] width 103 height 16
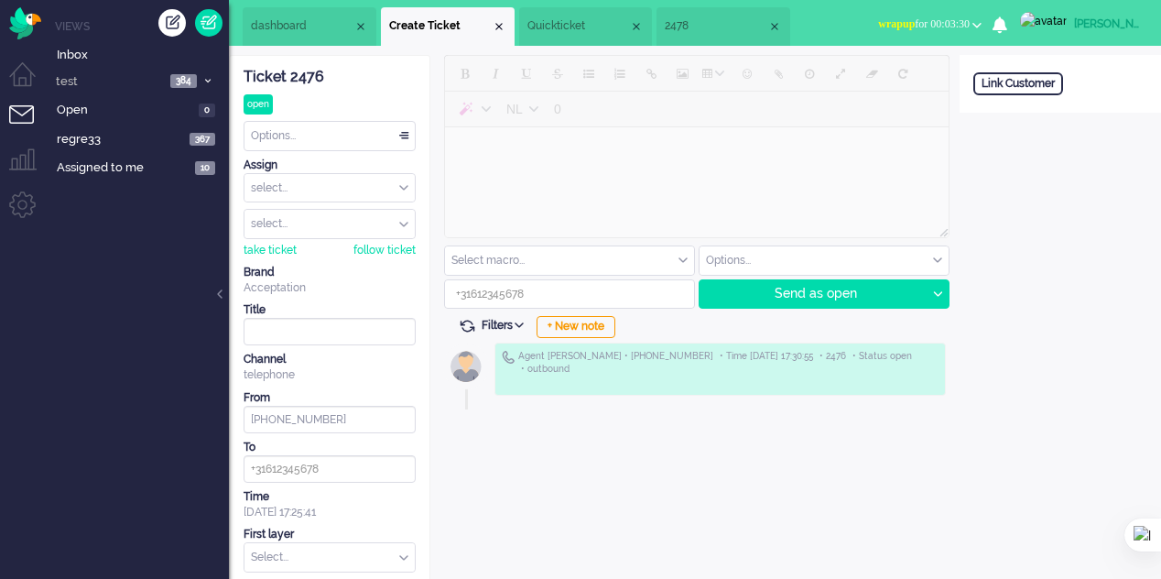
click at [575, 26] on span "Quickticket" at bounding box center [578, 26] width 103 height 16
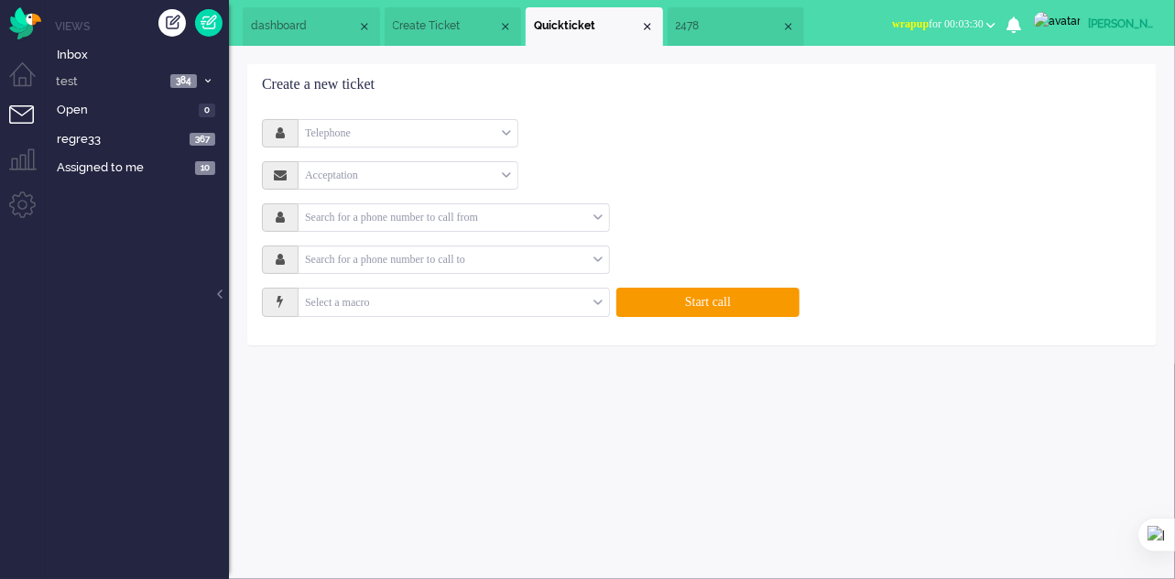
click at [714, 23] on span "2478" at bounding box center [729, 26] width 106 height 16
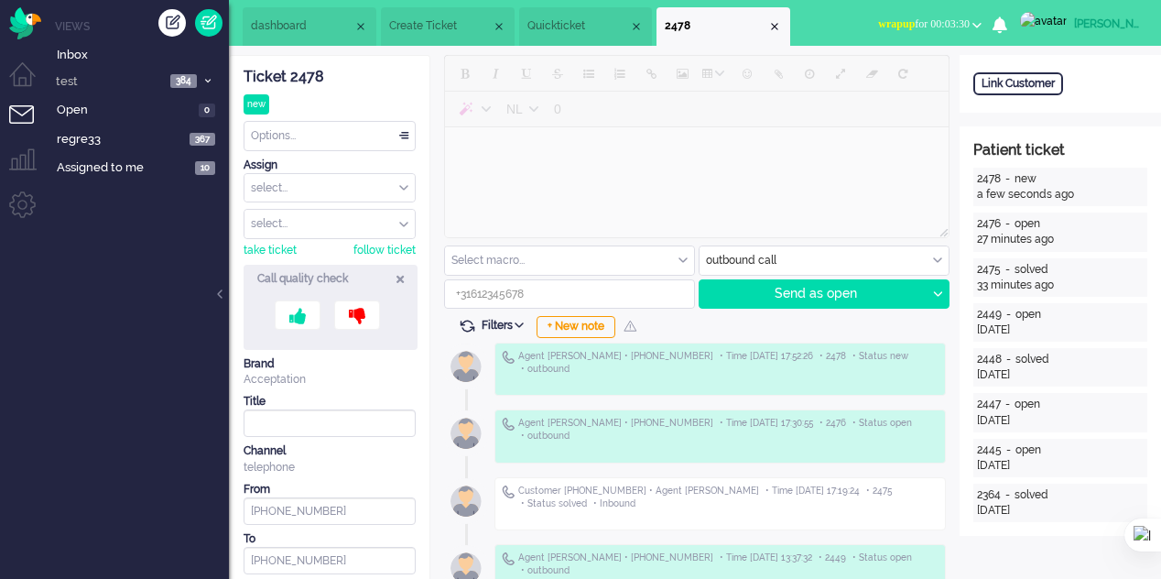
click at [577, 27] on span "Quickticket" at bounding box center [578, 26] width 103 height 16
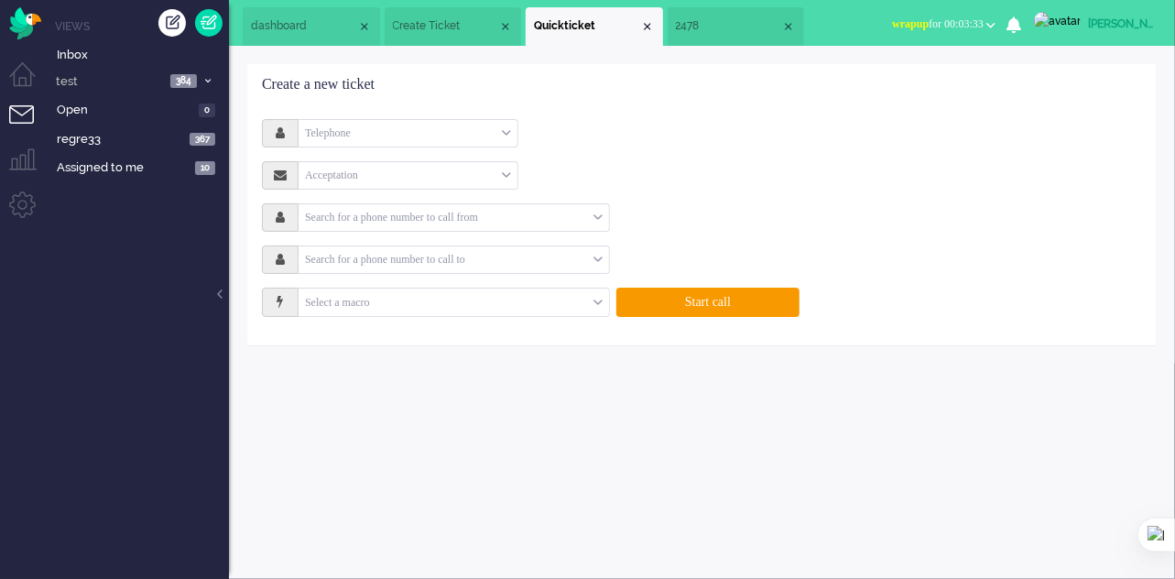
click at [435, 29] on span "Create Ticket" at bounding box center [446, 26] width 106 height 16
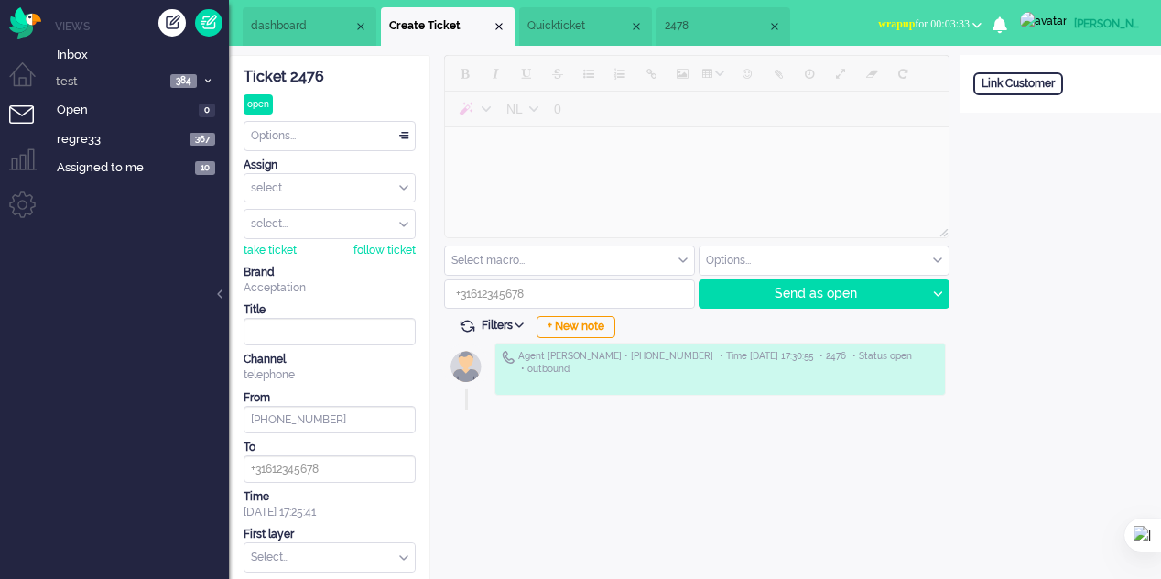
click at [267, 30] on span "dashboard" at bounding box center [302, 26] width 103 height 16
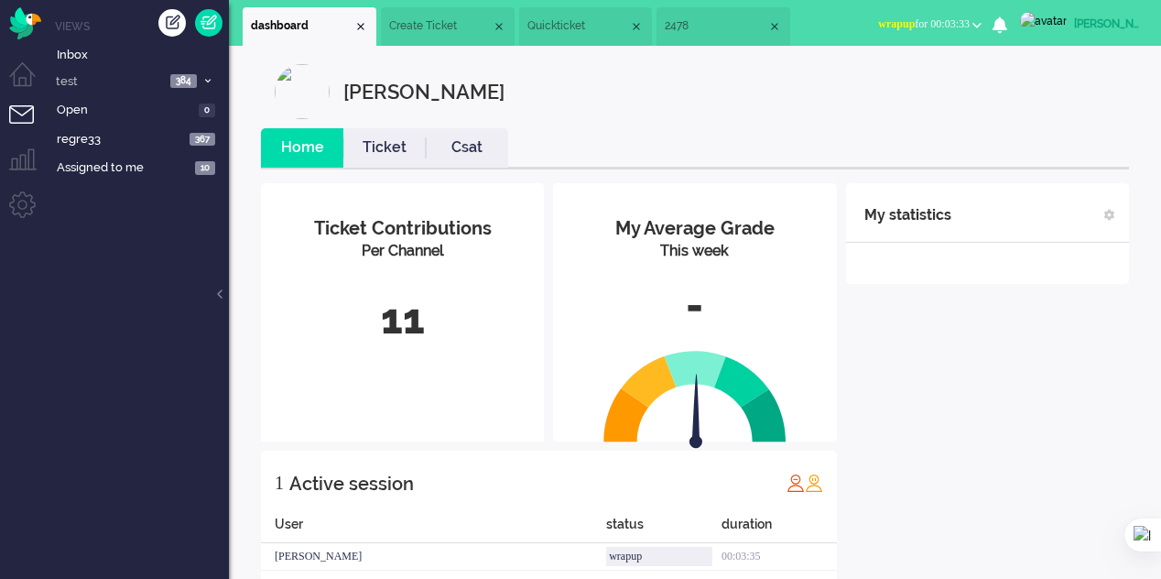
click at [580, 34] on li "Quickticket" at bounding box center [586, 26] width 134 height 38
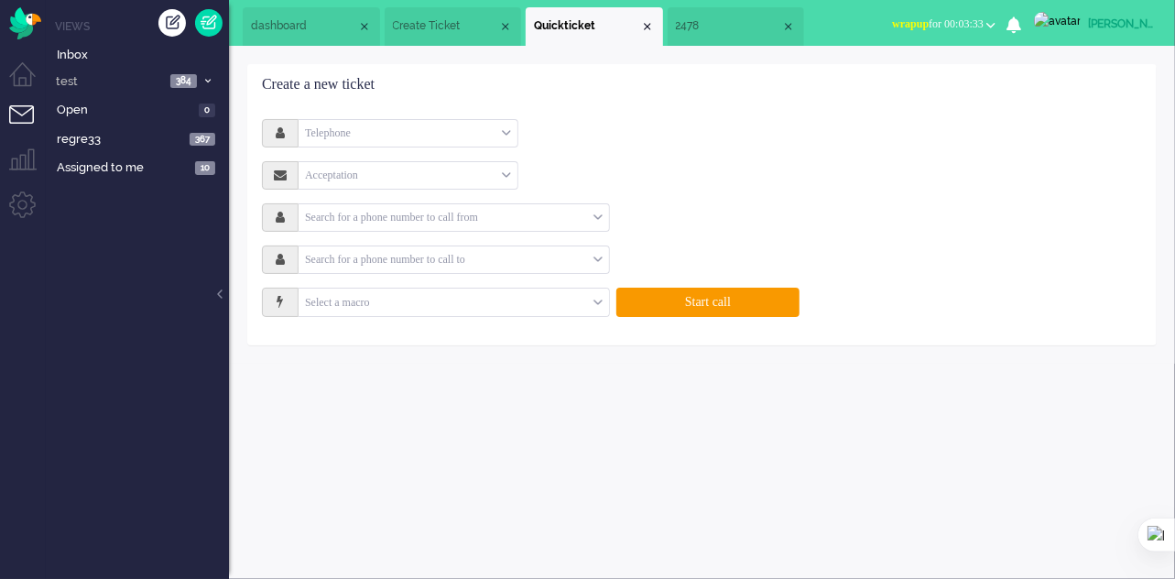
click at [688, 30] on span "2478" at bounding box center [729, 26] width 106 height 16
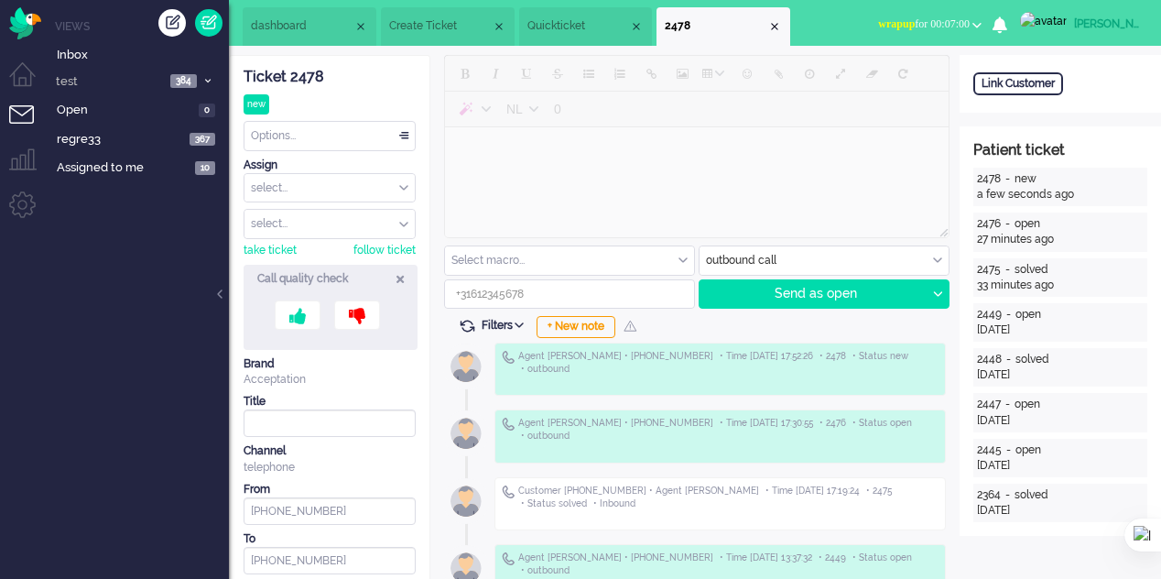
click at [576, 30] on span "Quickticket" at bounding box center [578, 26] width 103 height 16
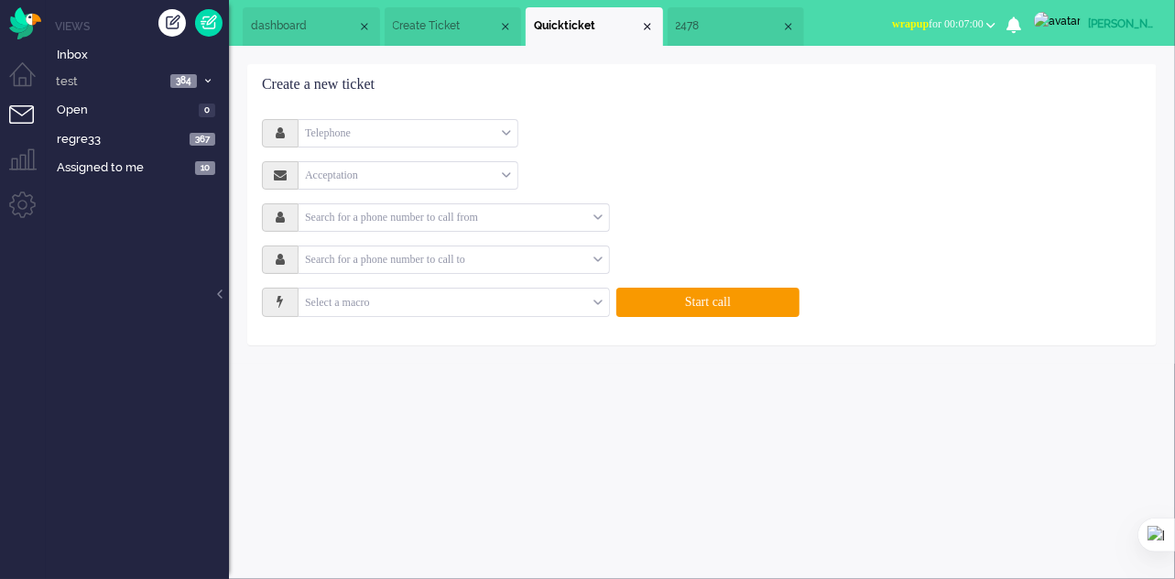
click at [445, 34] on span "Create Ticket" at bounding box center [446, 26] width 106 height 16
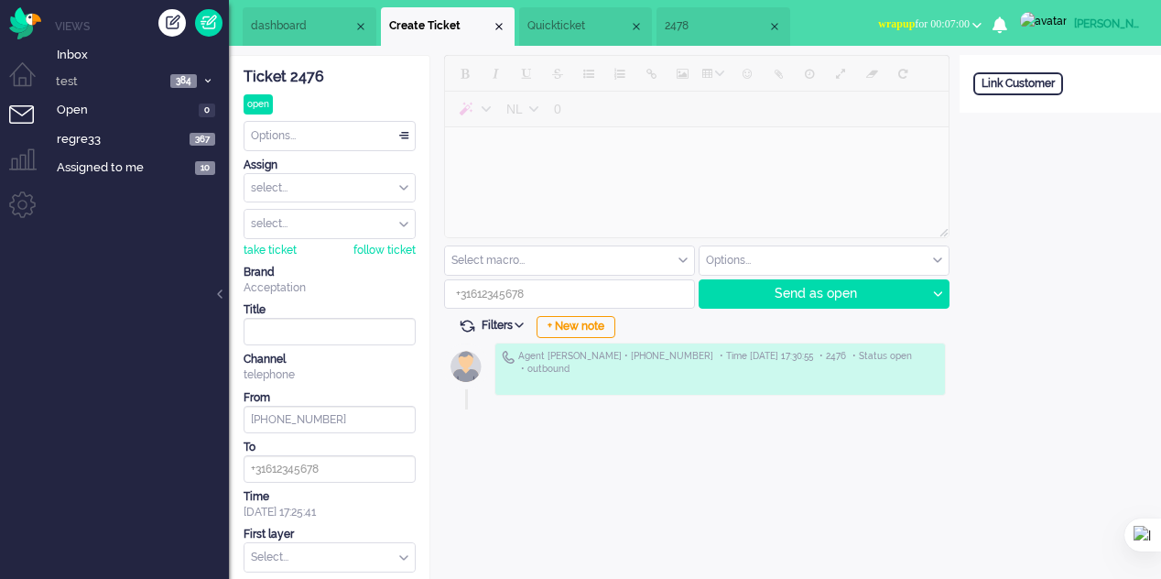
click at [291, 19] on span "dashboard" at bounding box center [302, 26] width 103 height 16
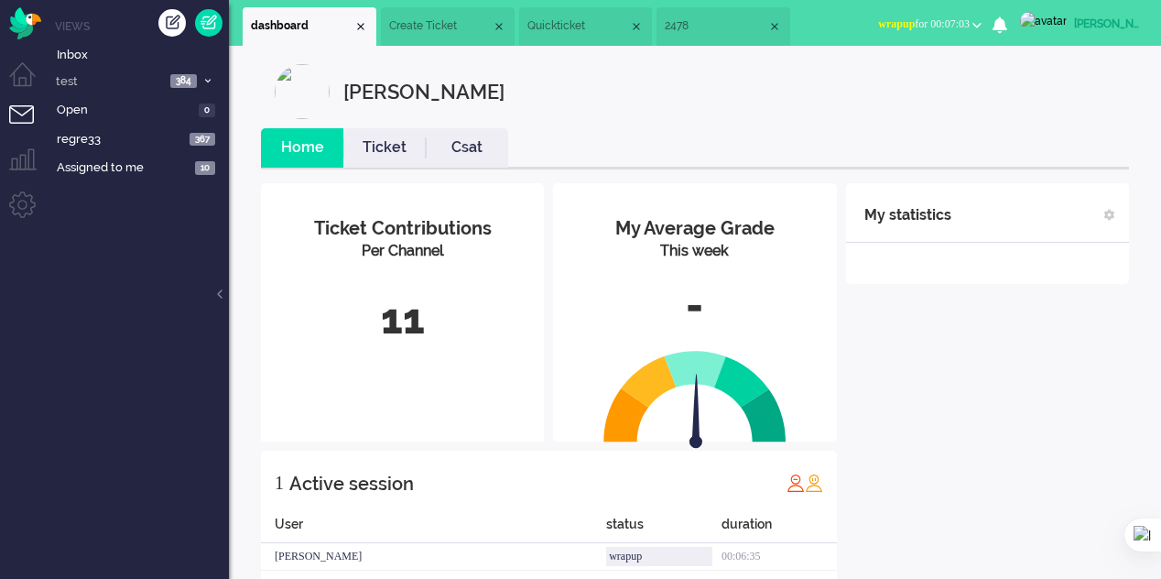
click at [456, 24] on span "Create Ticket" at bounding box center [440, 26] width 103 height 16
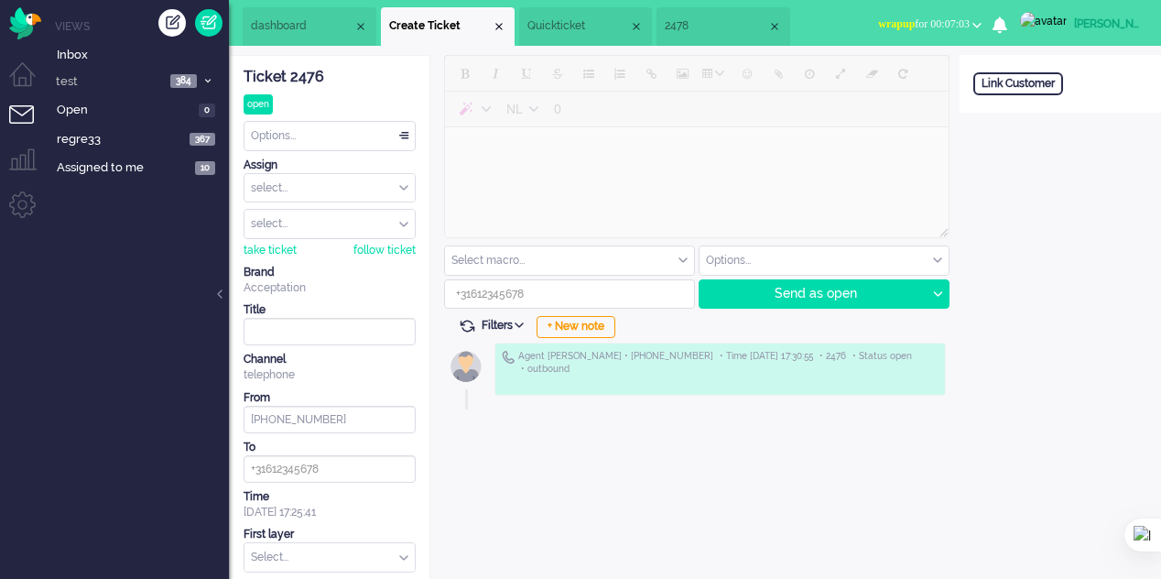
click at [552, 20] on span "Quickticket" at bounding box center [578, 26] width 103 height 16
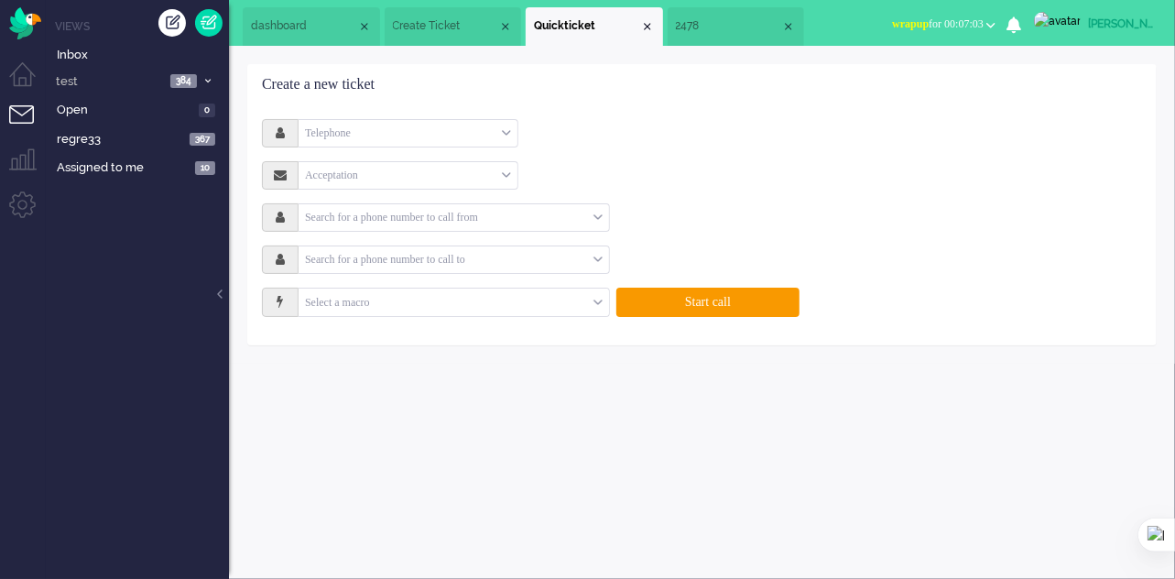
click at [725, 25] on span "2478" at bounding box center [729, 26] width 106 height 16
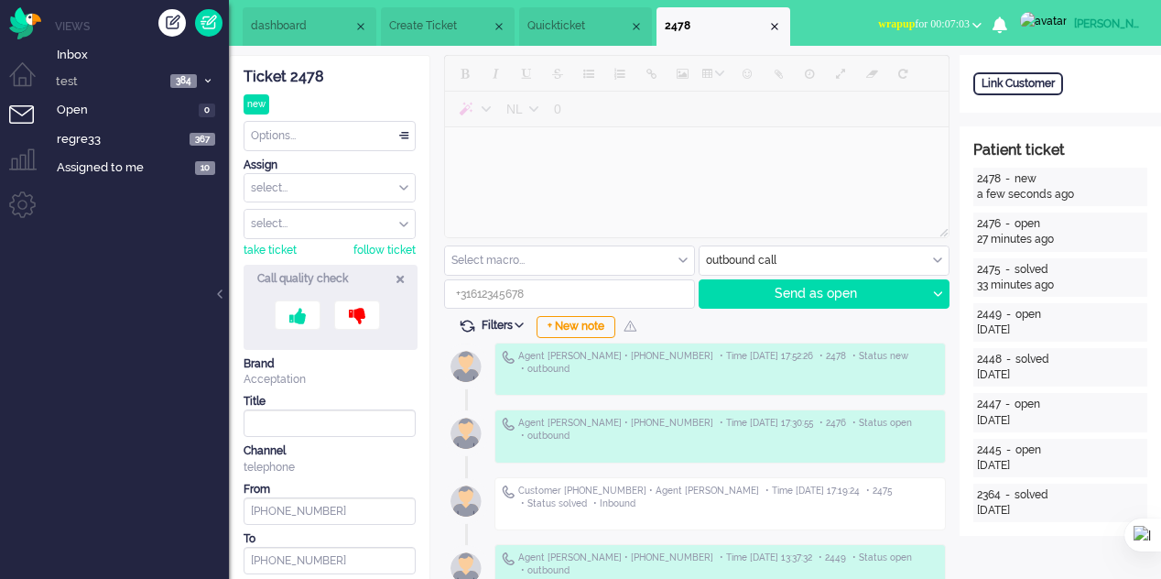
click at [268, 23] on span "dashboard" at bounding box center [302, 26] width 103 height 16
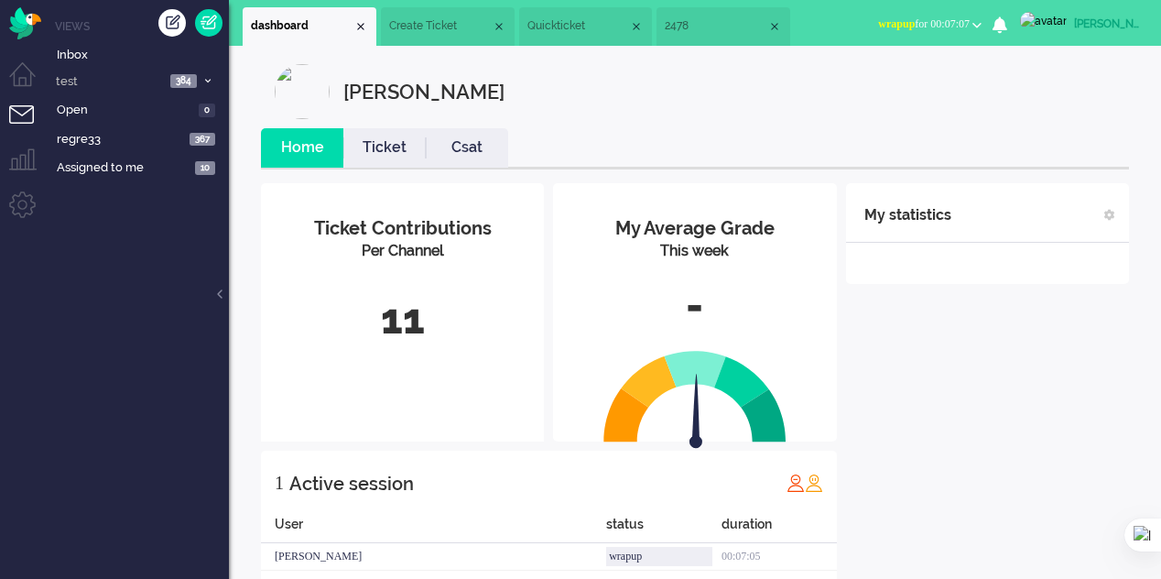
click at [576, 30] on span "Quickticket" at bounding box center [578, 26] width 103 height 16
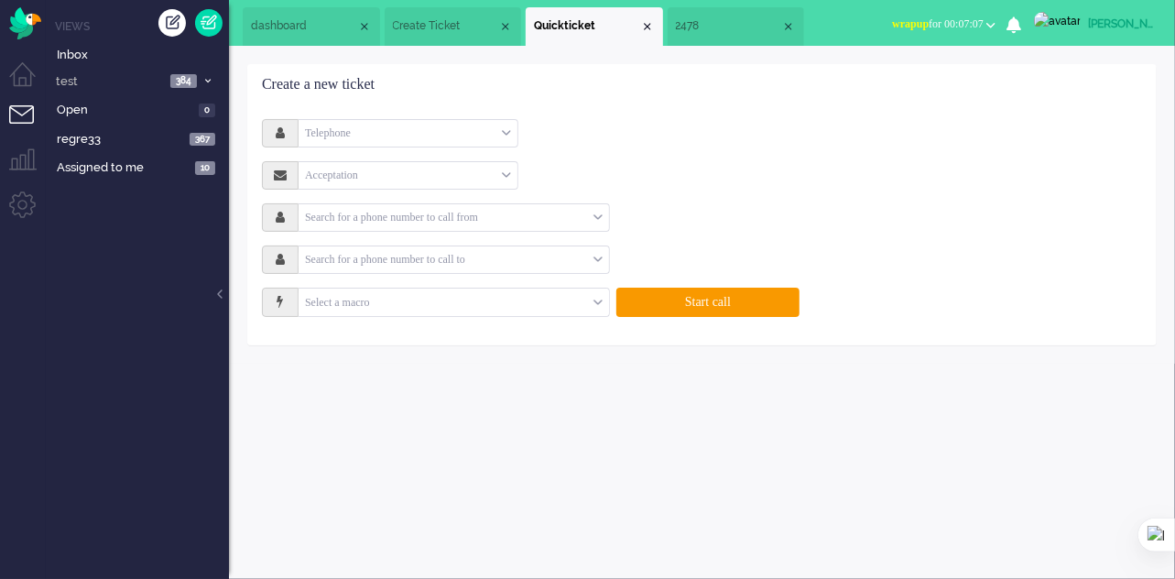
click at [723, 36] on li "2478" at bounding box center [735, 26] width 137 height 38
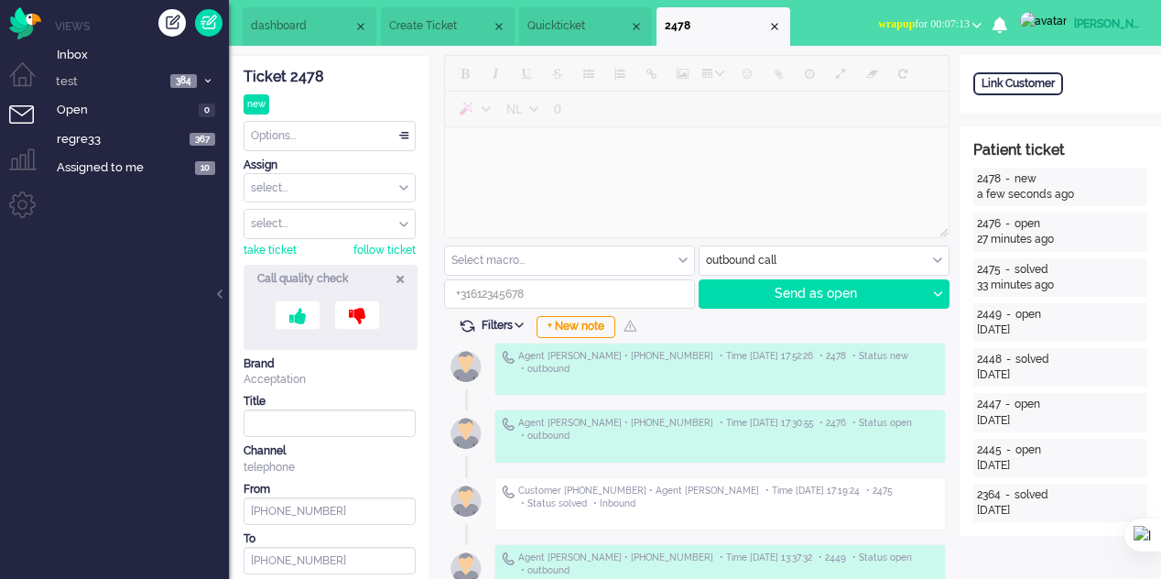
click at [573, 31] on span "Quickticket" at bounding box center [578, 26] width 103 height 16
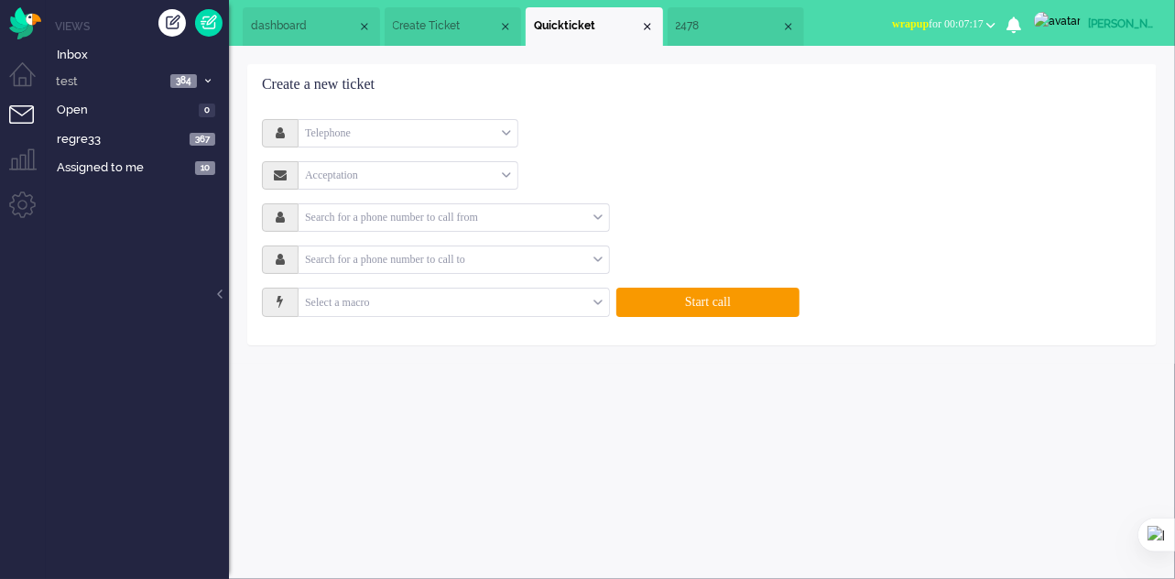
click at [440, 19] on span "Create Ticket" at bounding box center [446, 26] width 106 height 16
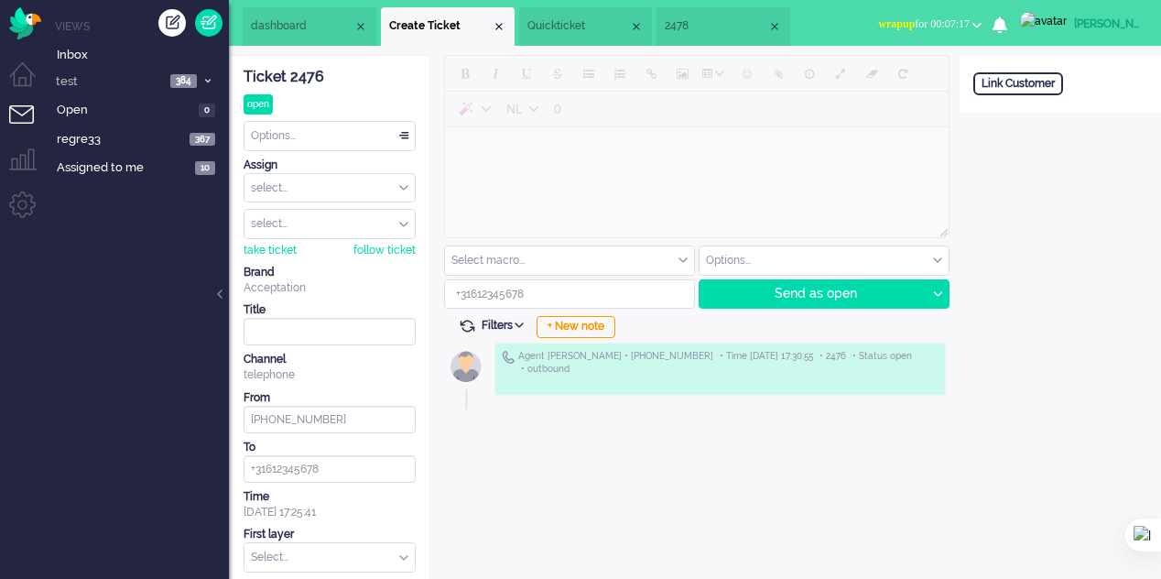
click at [286, 24] on span "dashboard" at bounding box center [302, 26] width 103 height 16
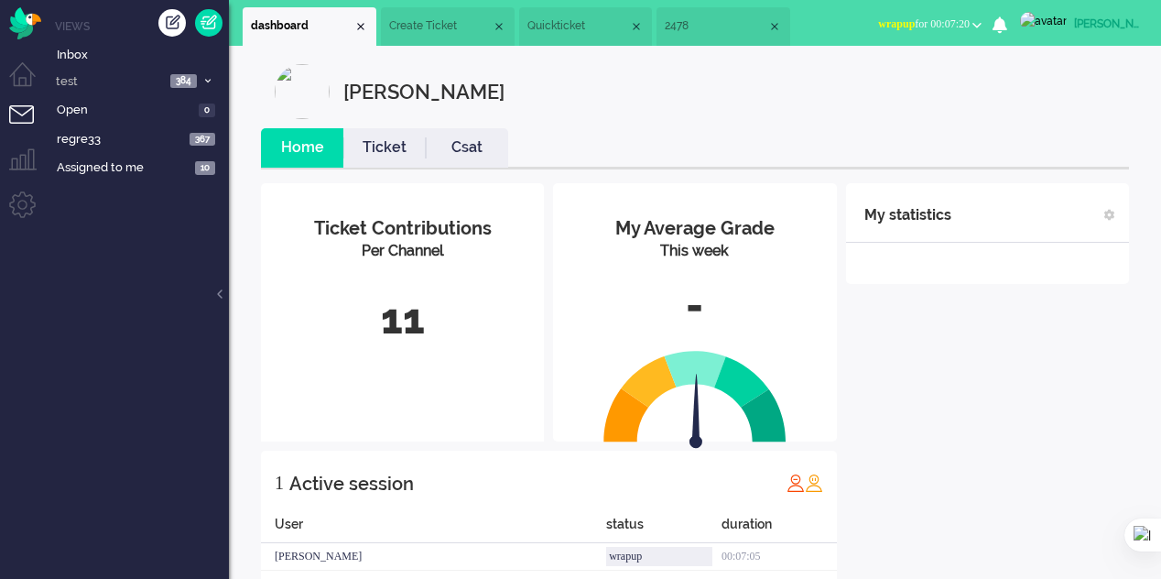
click at [417, 38] on li "Create Ticket" at bounding box center [448, 26] width 134 height 38
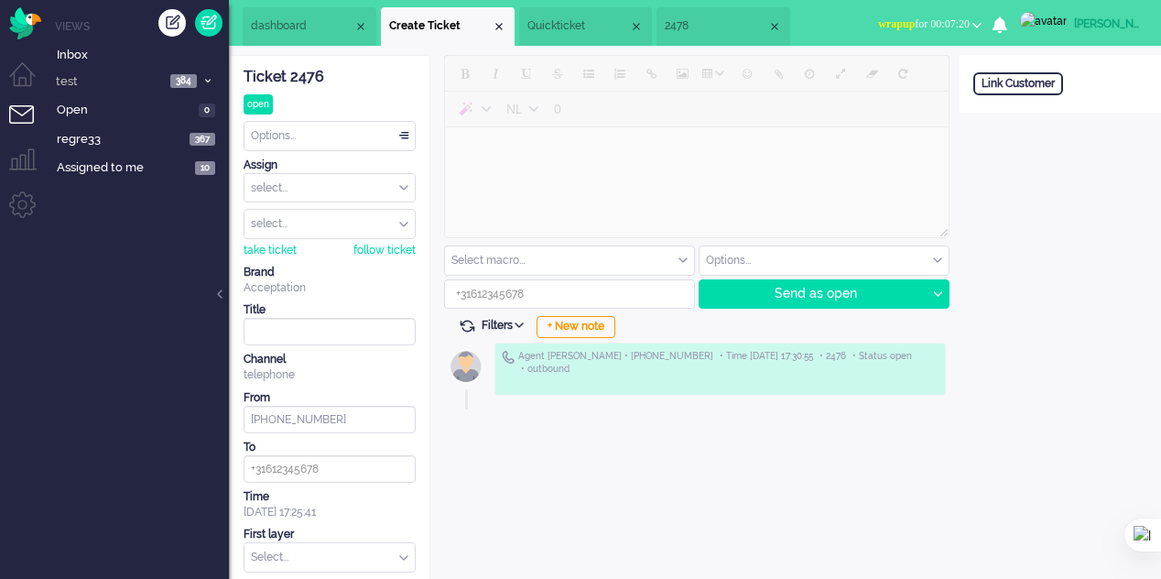
click at [269, 19] on span "dashboard" at bounding box center [302, 26] width 103 height 16
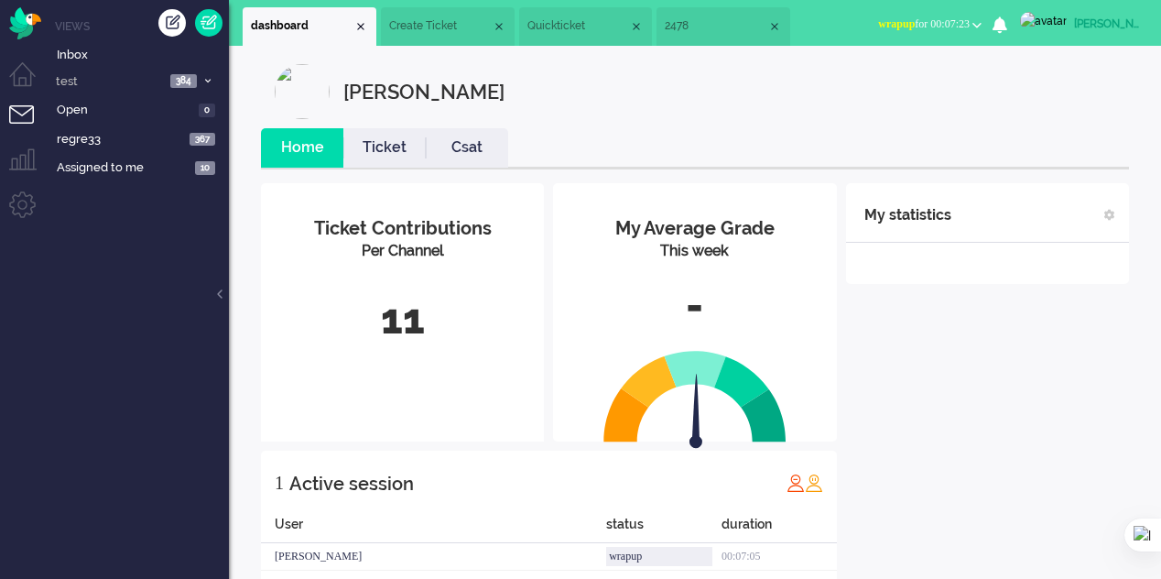
click at [428, 21] on span "Create Ticket" at bounding box center [440, 26] width 103 height 16
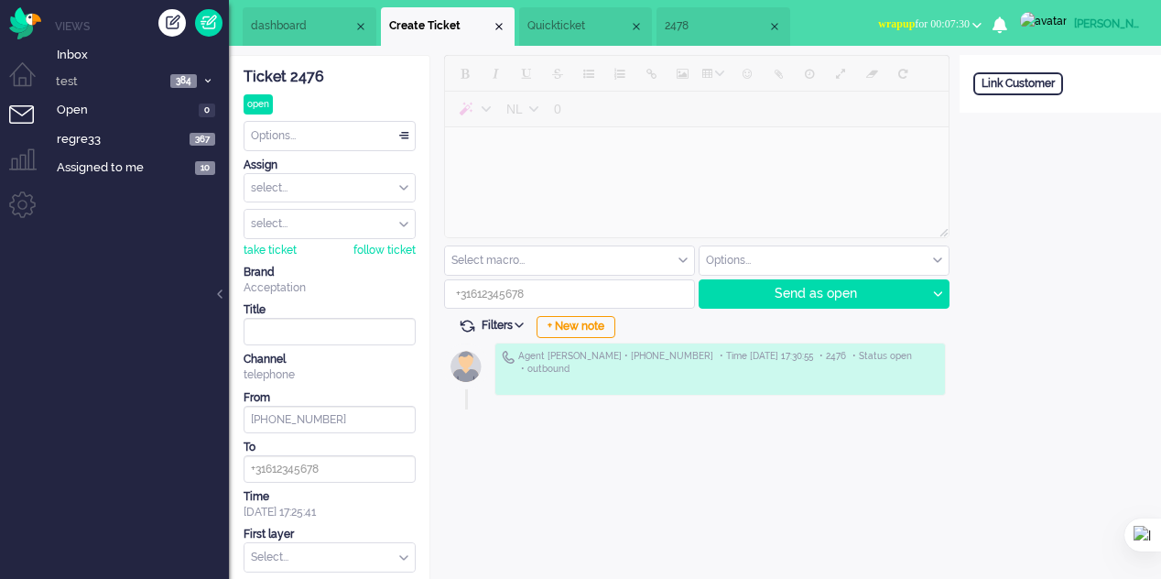
click at [580, 32] on span "Quickticket" at bounding box center [578, 26] width 103 height 16
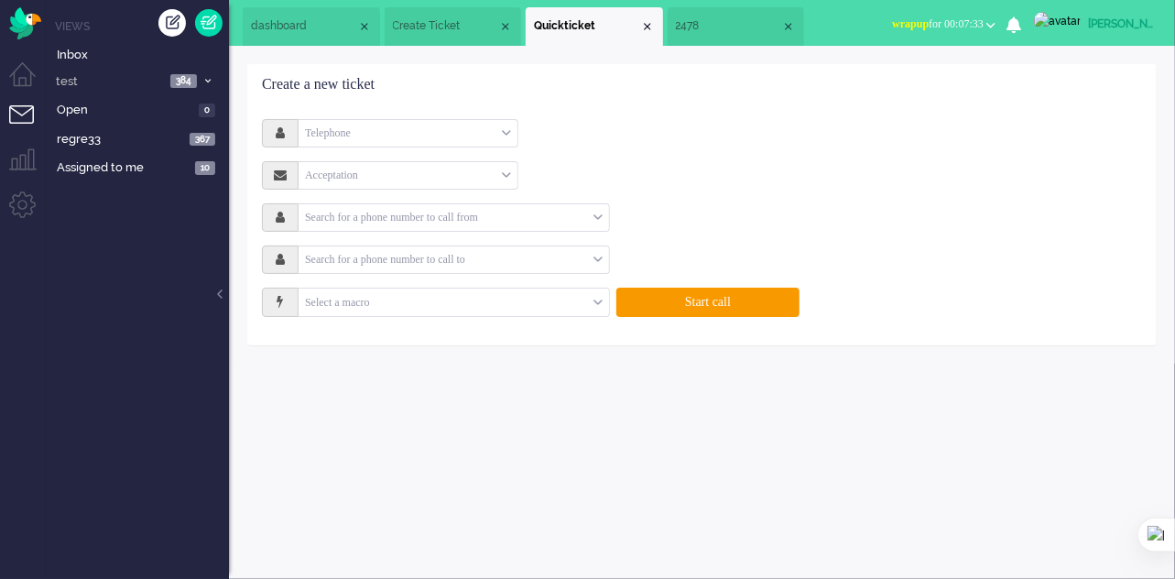
click at [716, 32] on span "2478" at bounding box center [729, 26] width 106 height 16
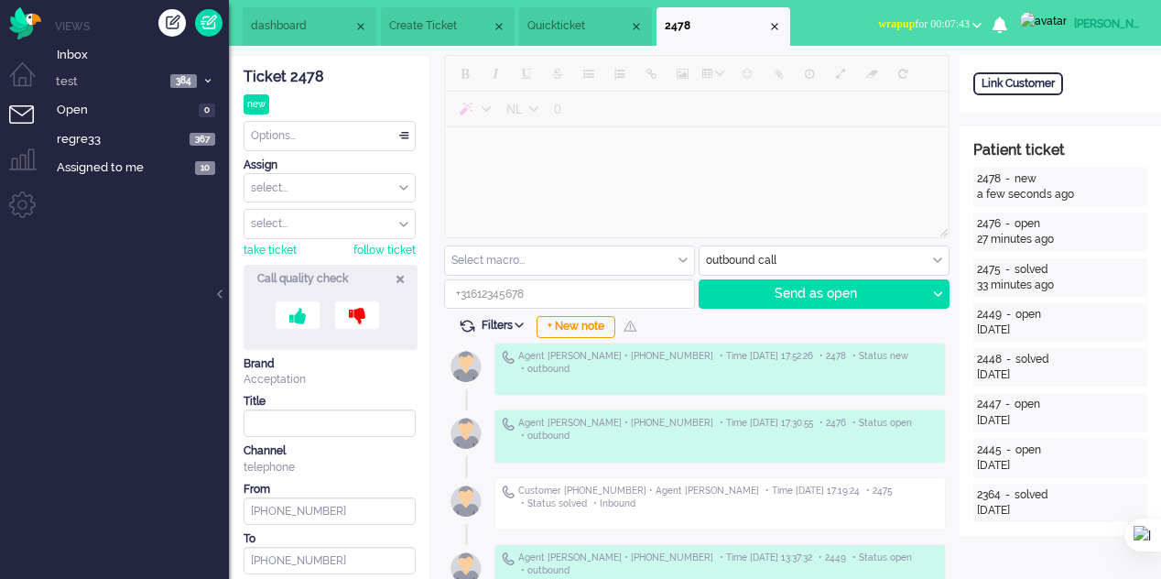
click at [599, 34] on span "Quickticket" at bounding box center [578, 26] width 103 height 16
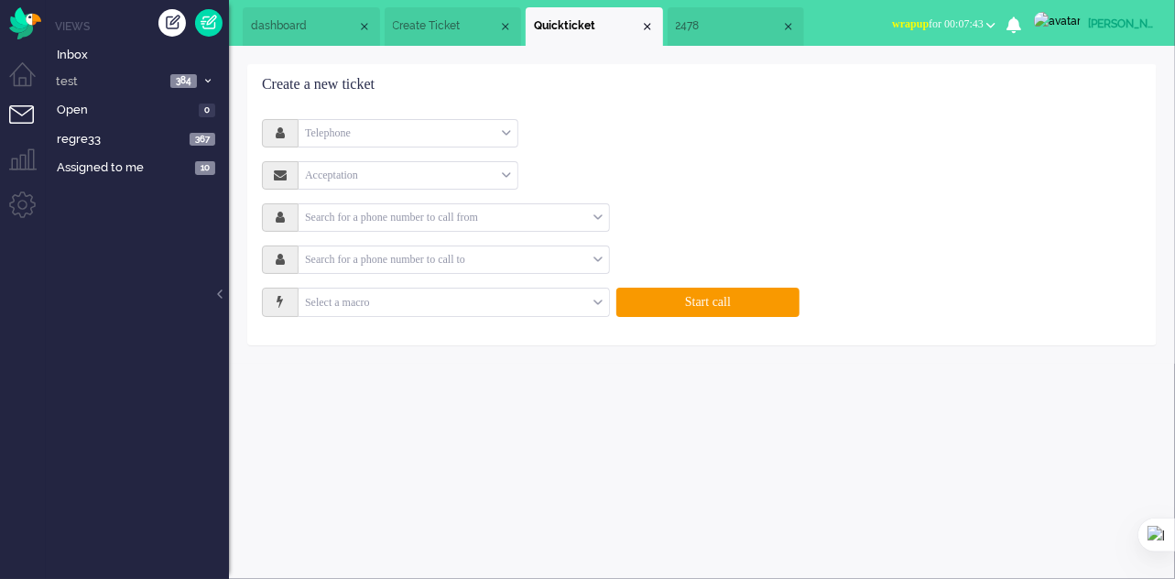
click at [436, 37] on li "Create Ticket" at bounding box center [453, 26] width 137 height 38
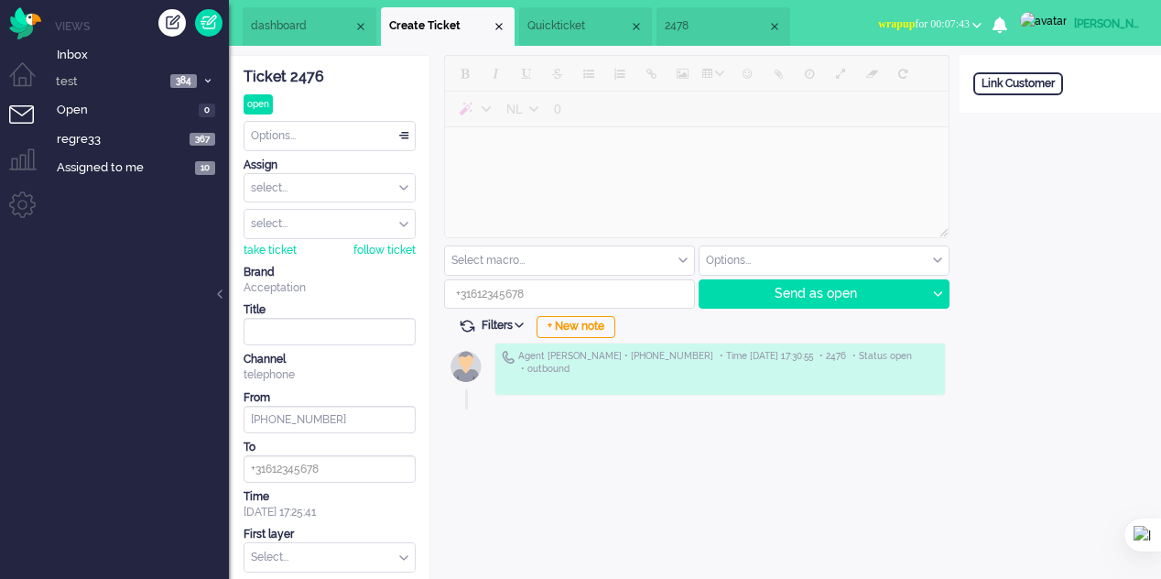
click at [306, 27] on span "dashboard" at bounding box center [302, 26] width 103 height 16
